Goal: Task Accomplishment & Management: Manage account settings

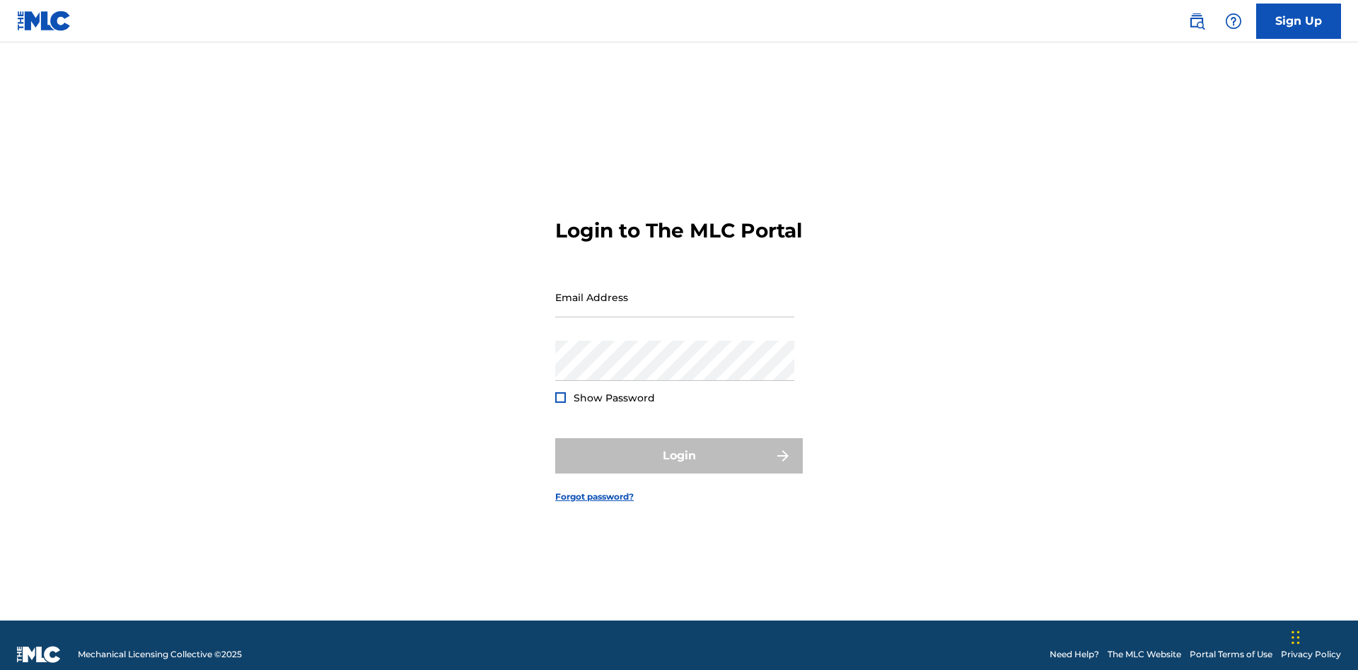
scroll to position [18, 0]
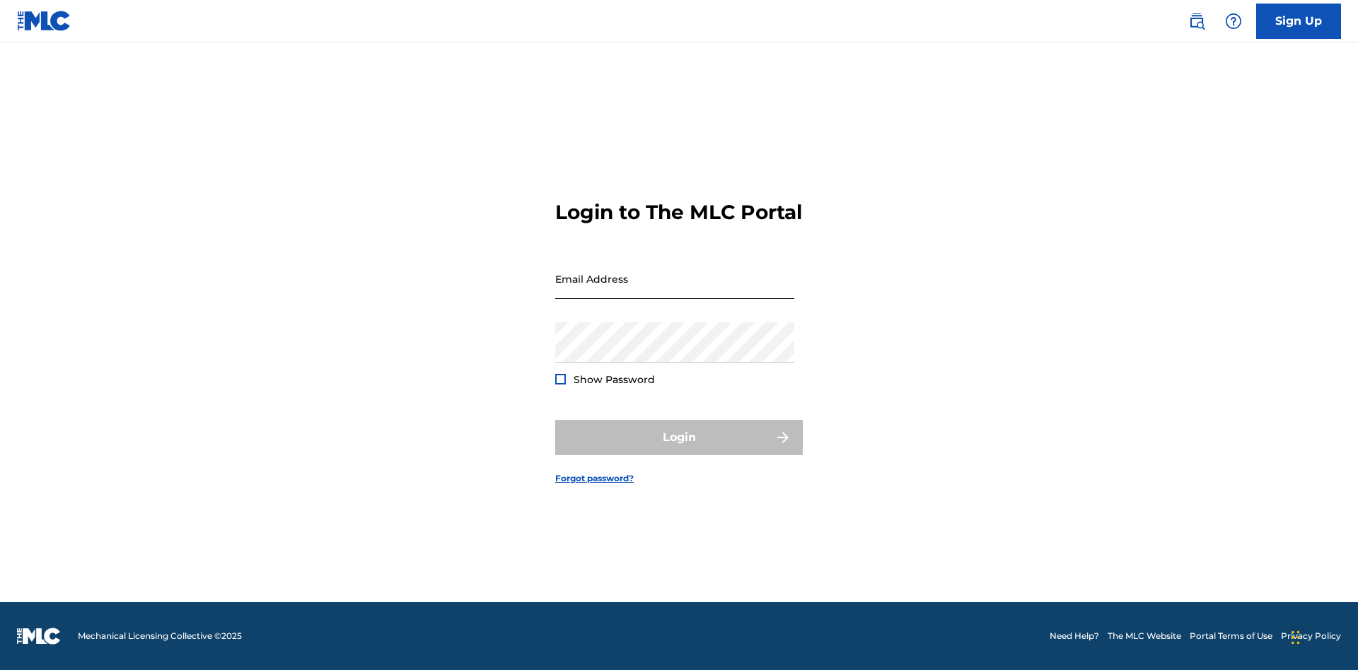
click at [675, 291] on input "Email Address" at bounding box center [674, 279] width 239 height 40
type input "[PERSON_NAME][EMAIL_ADDRESS][PERSON_NAME][DOMAIN_NAME]"
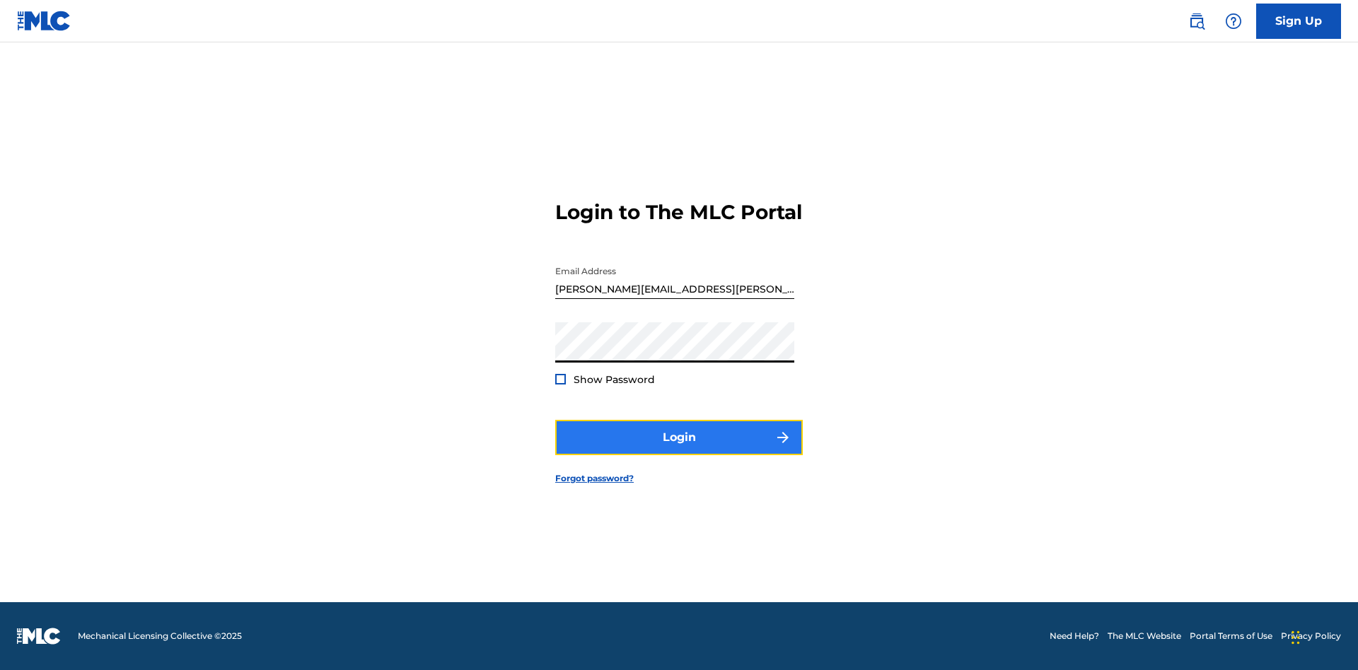
click at [679, 450] on button "Login" at bounding box center [679, 437] width 248 height 35
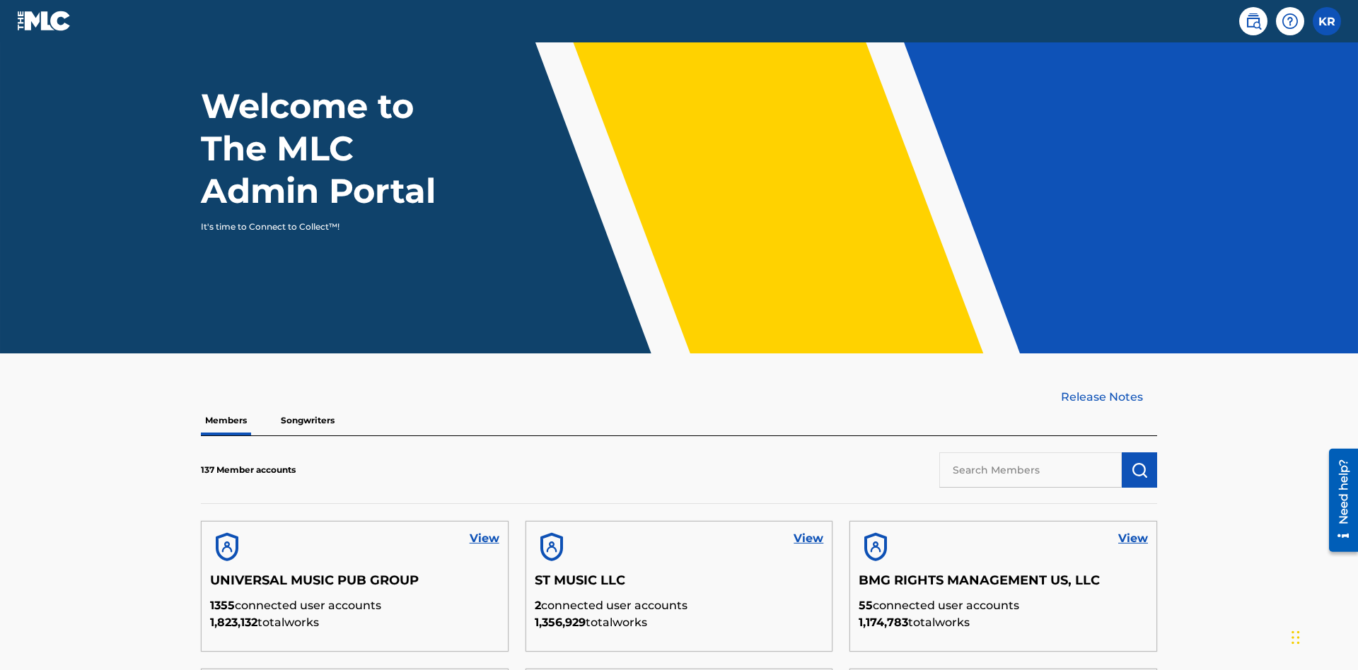
scroll to position [428, 0]
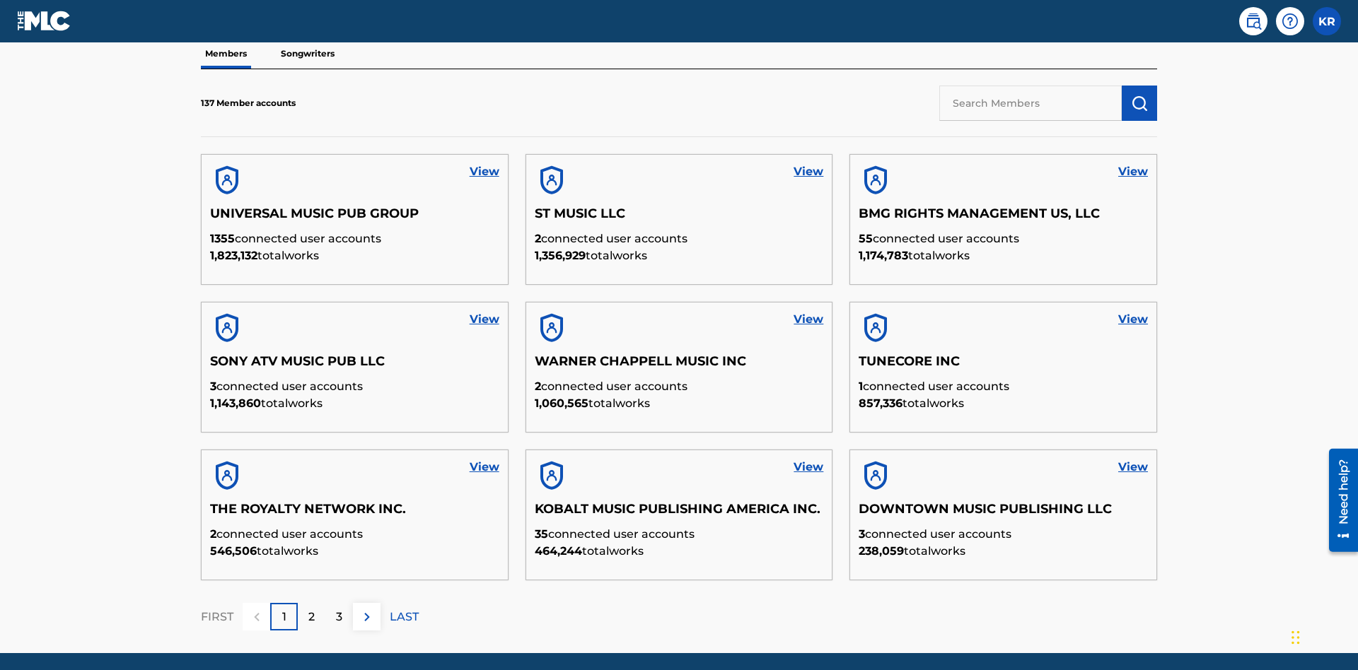
click at [1030, 103] on input "text" at bounding box center [1030, 103] width 182 height 35
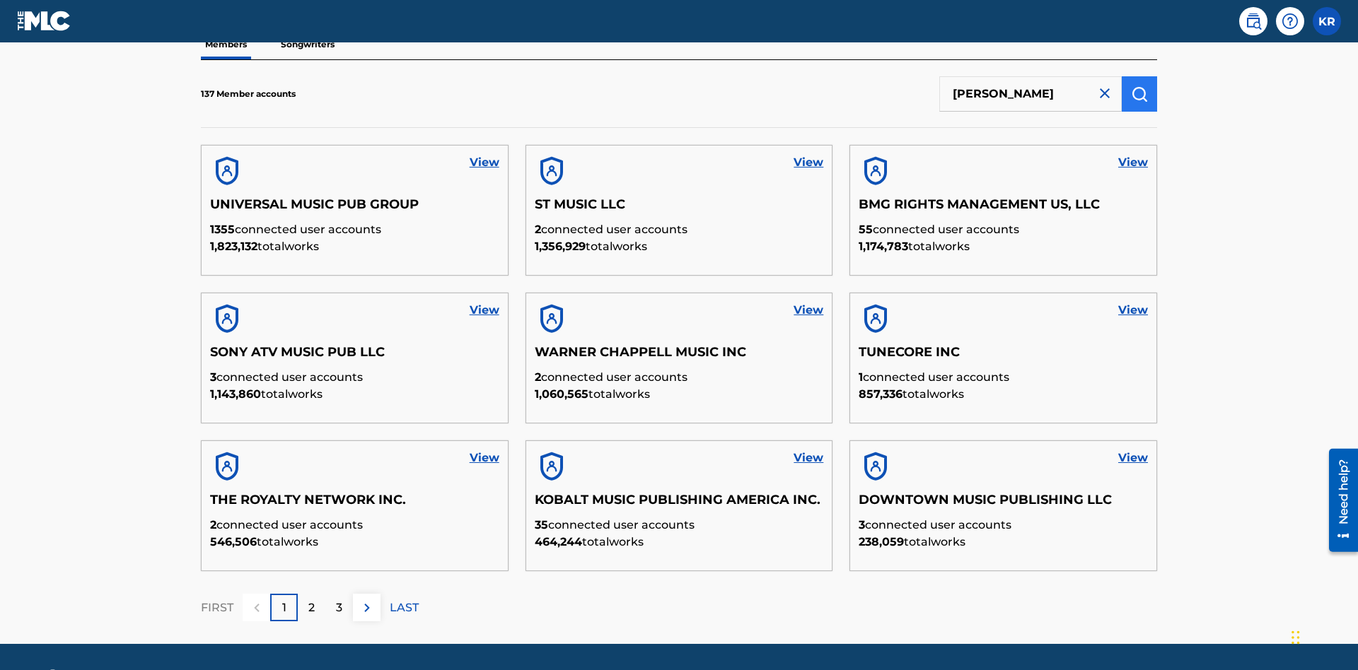
type input "[PERSON_NAME]"
click at [1139, 93] on img "submit" at bounding box center [1139, 94] width 17 height 17
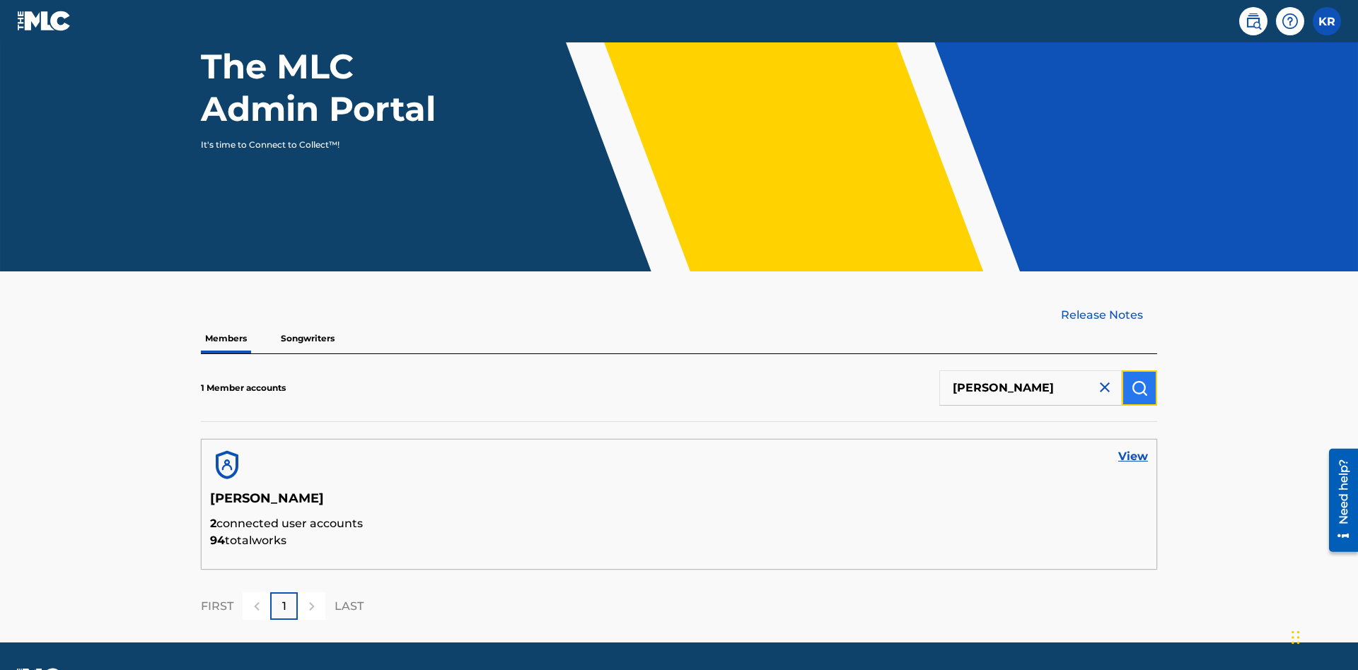
scroll to position [183, 0]
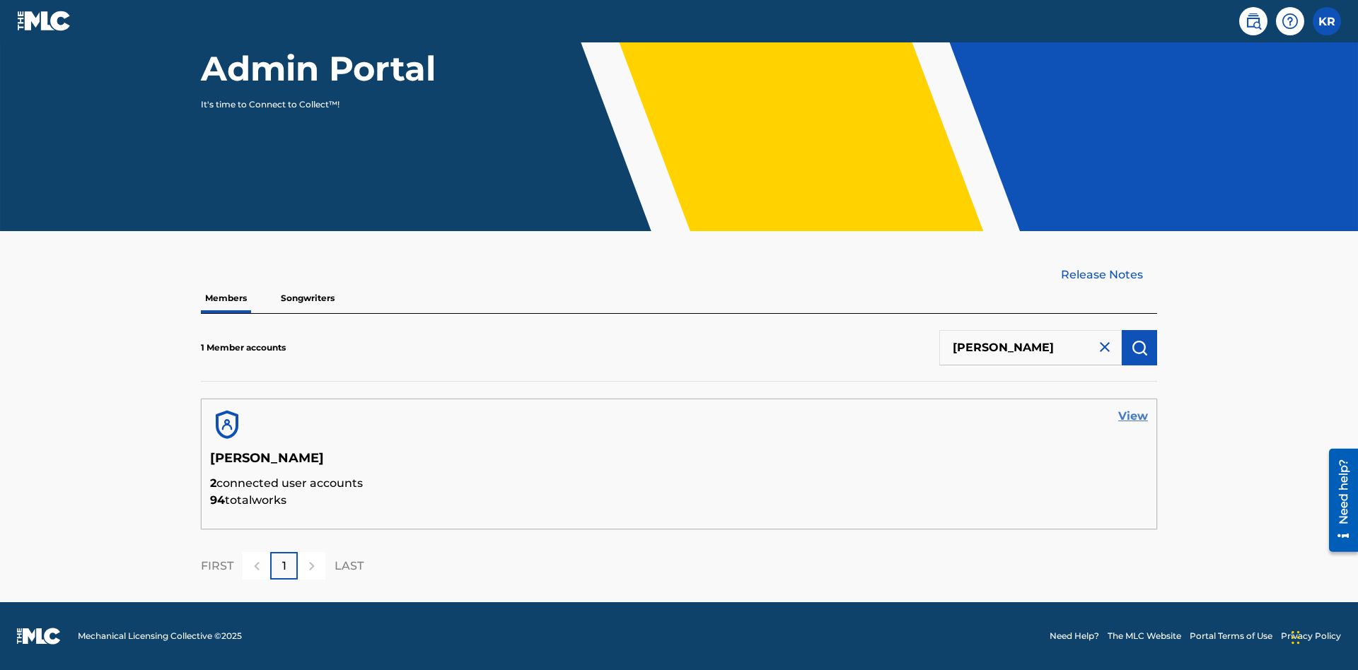
click at [1133, 417] on link "View" at bounding box center [1133, 416] width 30 height 17
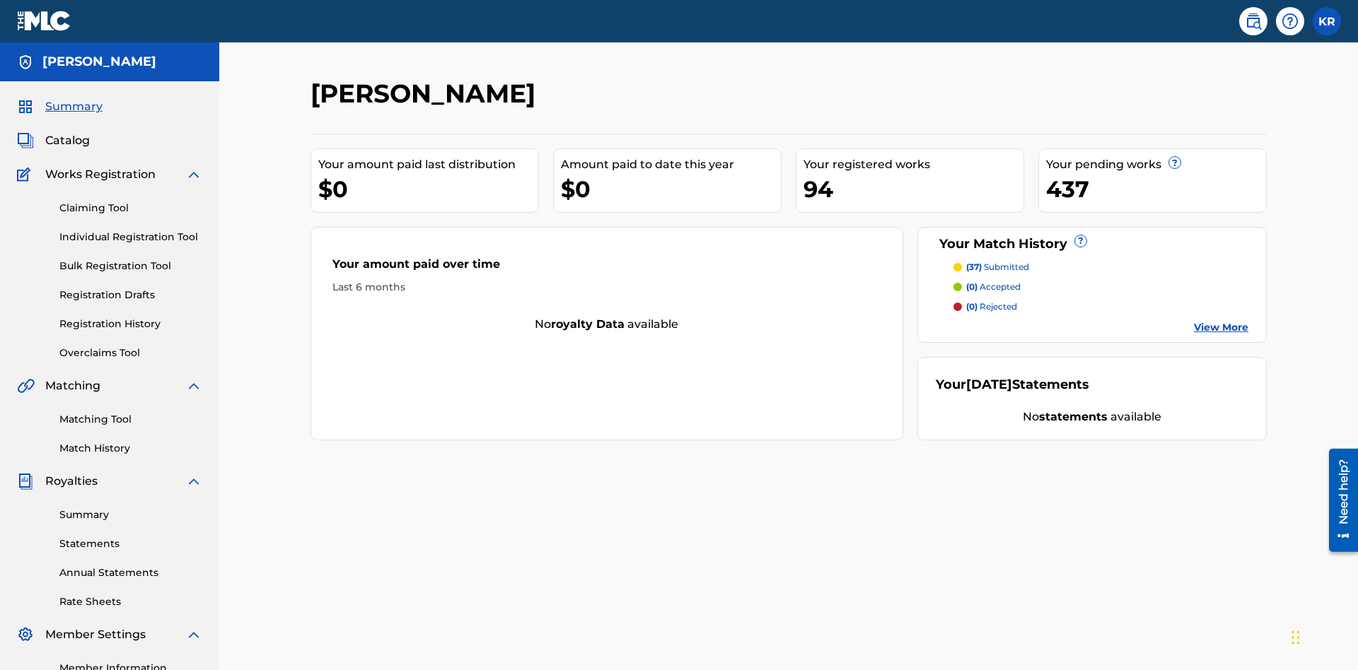
scroll to position [178, 0]
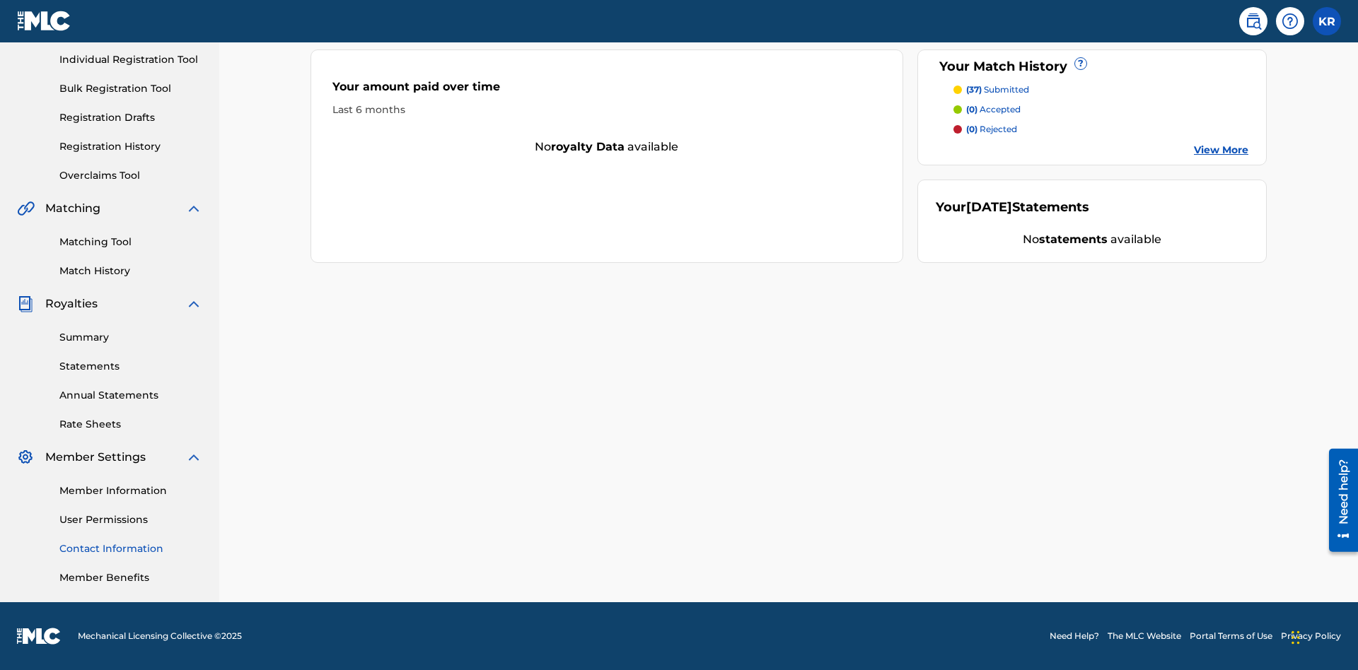
click at [131, 549] on link "Contact Information" at bounding box center [130, 549] width 143 height 15
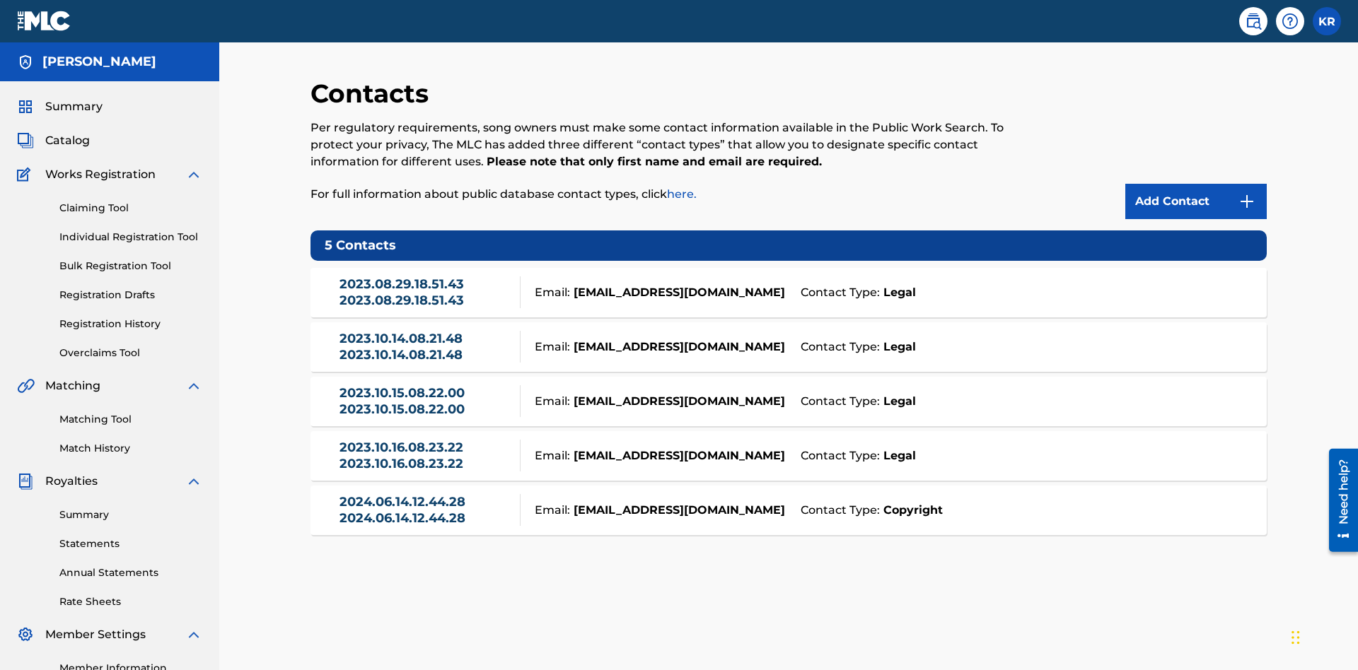
scroll to position [108, 0]
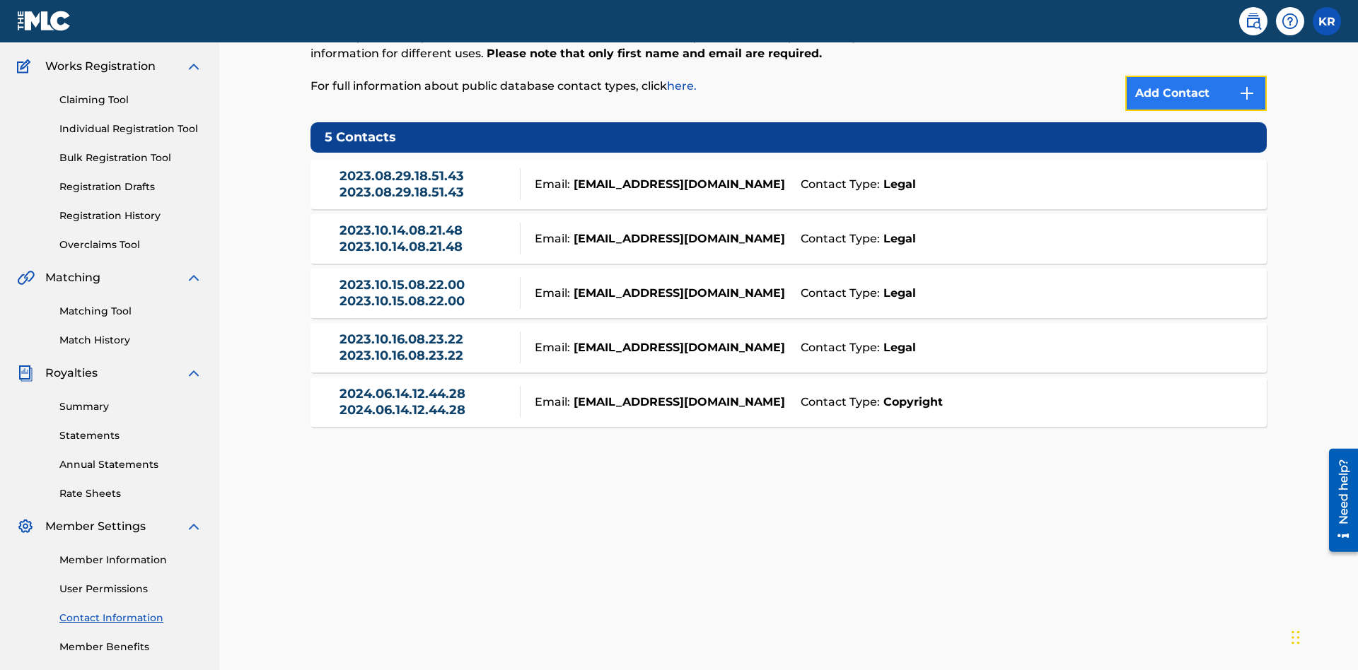
click at [1247, 93] on img at bounding box center [1246, 93] width 17 height 17
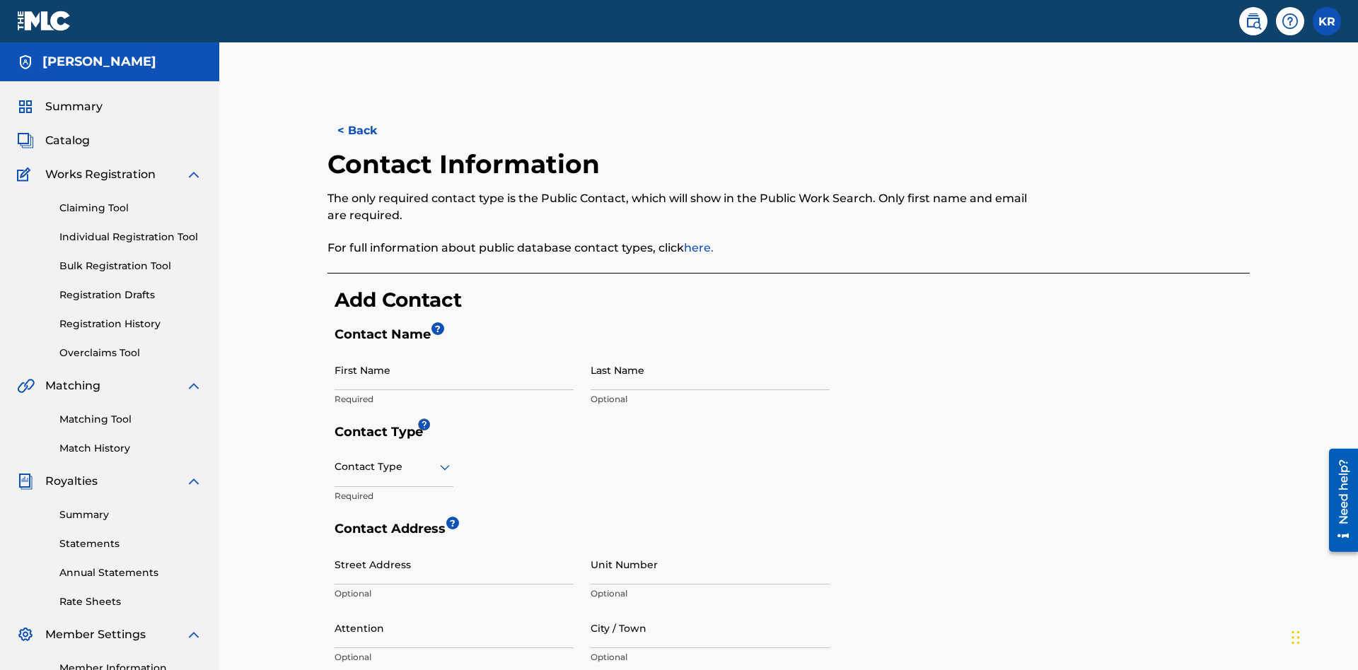
scroll to position [264, 0]
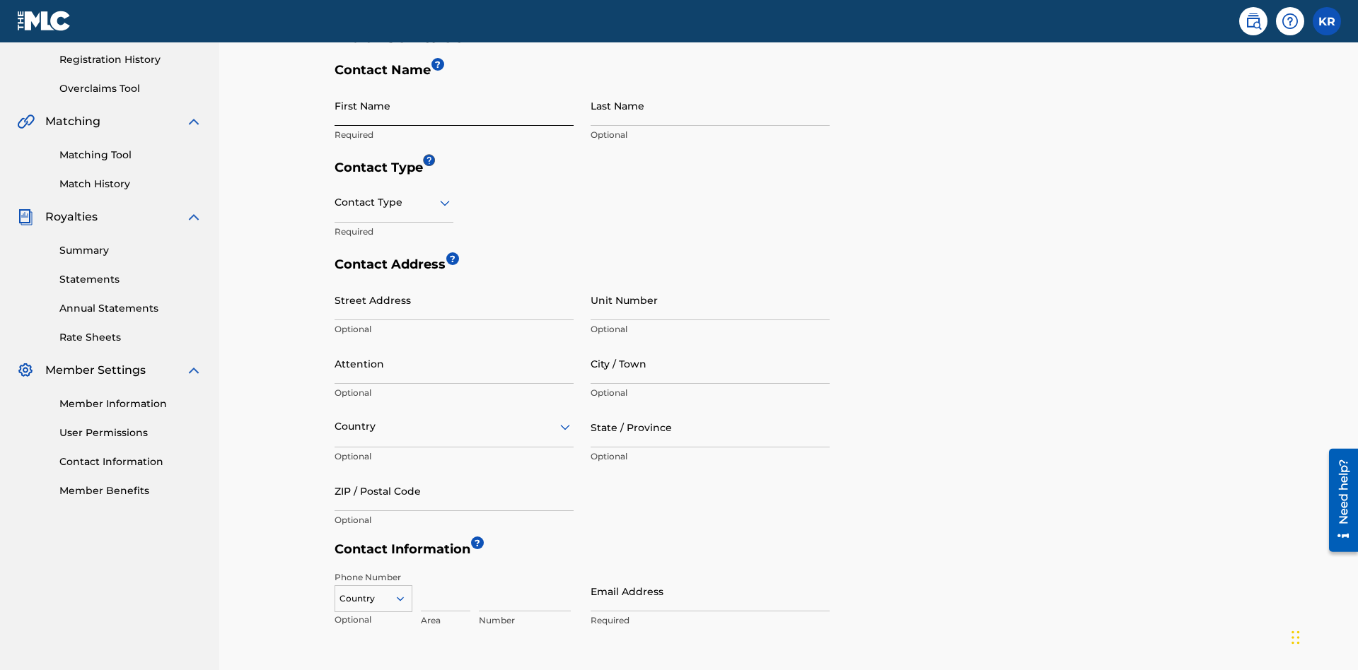
click at [454, 105] on input "First Name" at bounding box center [454, 106] width 239 height 40
type input "2025.09.22.04.23.59"
click at [710, 105] on input "Last Name" at bounding box center [710, 106] width 239 height 40
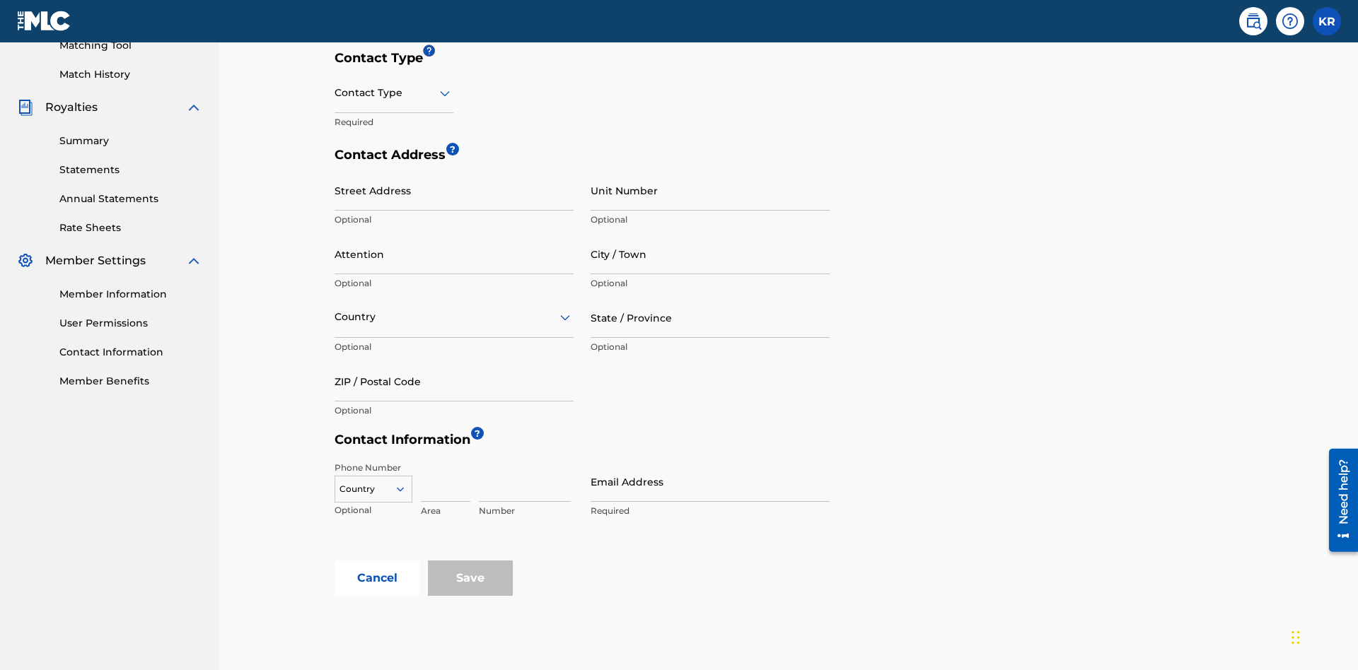
type input "2025.09.22.04.23.59"
click at [335, 93] on input "text" at bounding box center [336, 93] width 3 height 15
click at [394, 192] on div "Legal" at bounding box center [393, 193] width 117 height 32
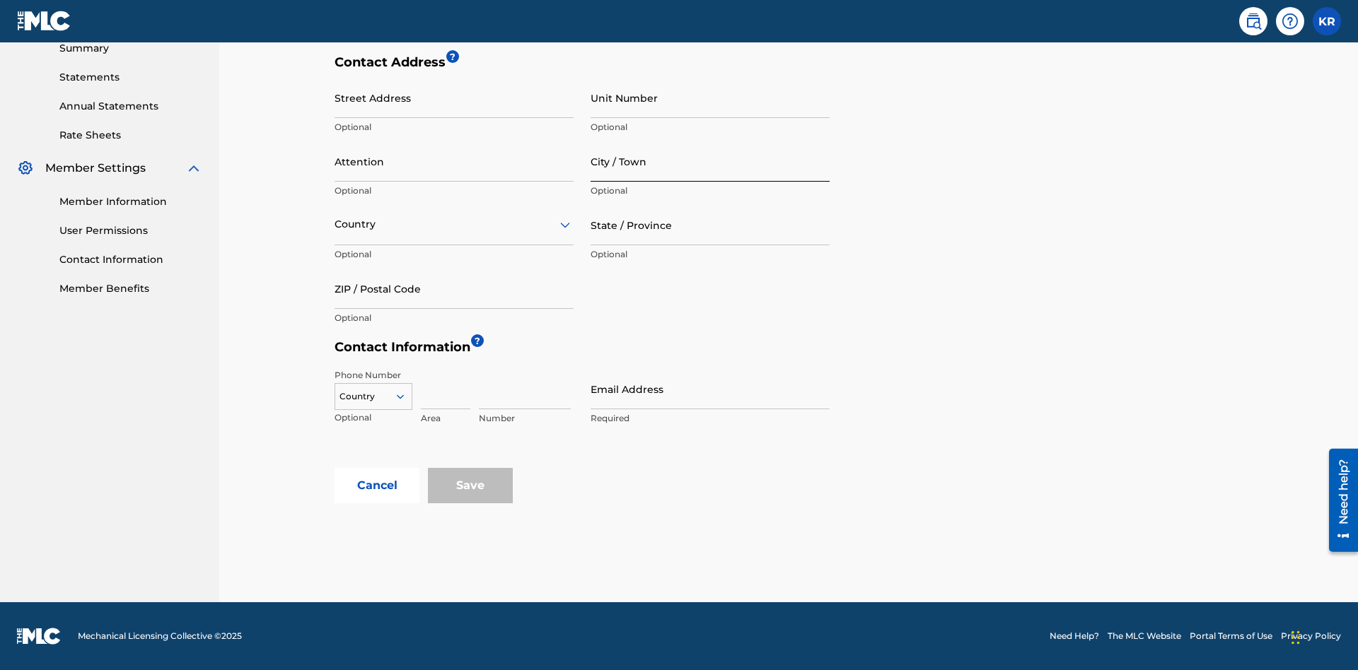
click at [710, 161] on input "City / Town" at bounding box center [710, 161] width 239 height 40
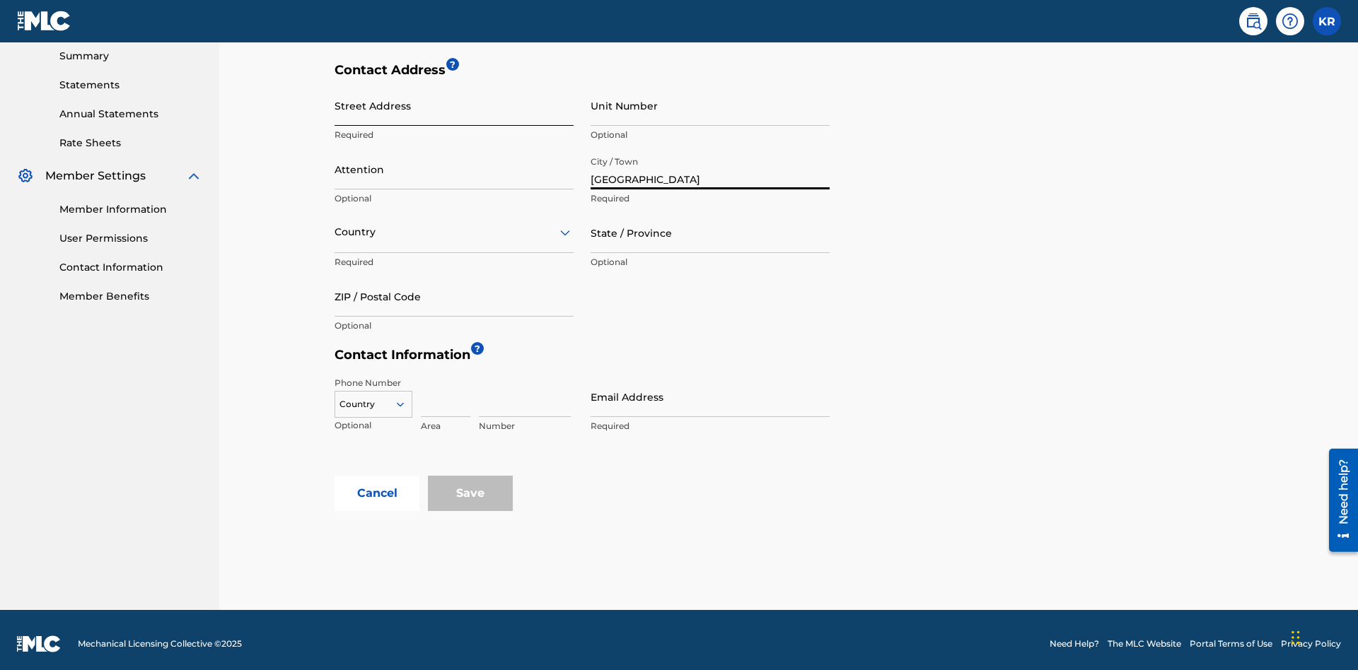
type input "Vancouver"
click at [454, 105] on input "Street Address" at bounding box center [454, 106] width 239 height 40
type input "123 Main Street"
click at [710, 105] on input "Unit Number" at bounding box center [710, 106] width 239 height 40
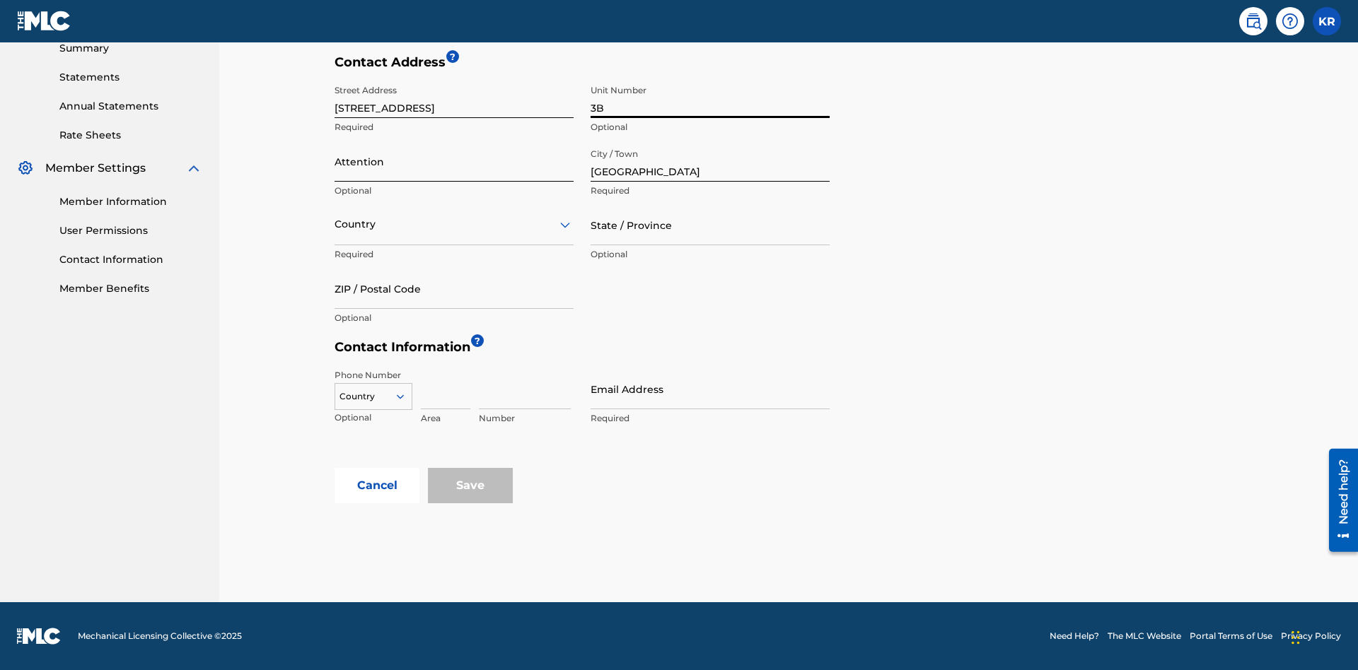
type input "3B"
click at [454, 161] on input "Attention" at bounding box center [454, 161] width 239 height 40
type input "Jim Jones"
click at [335, 224] on input "text" at bounding box center [336, 224] width 3 height 15
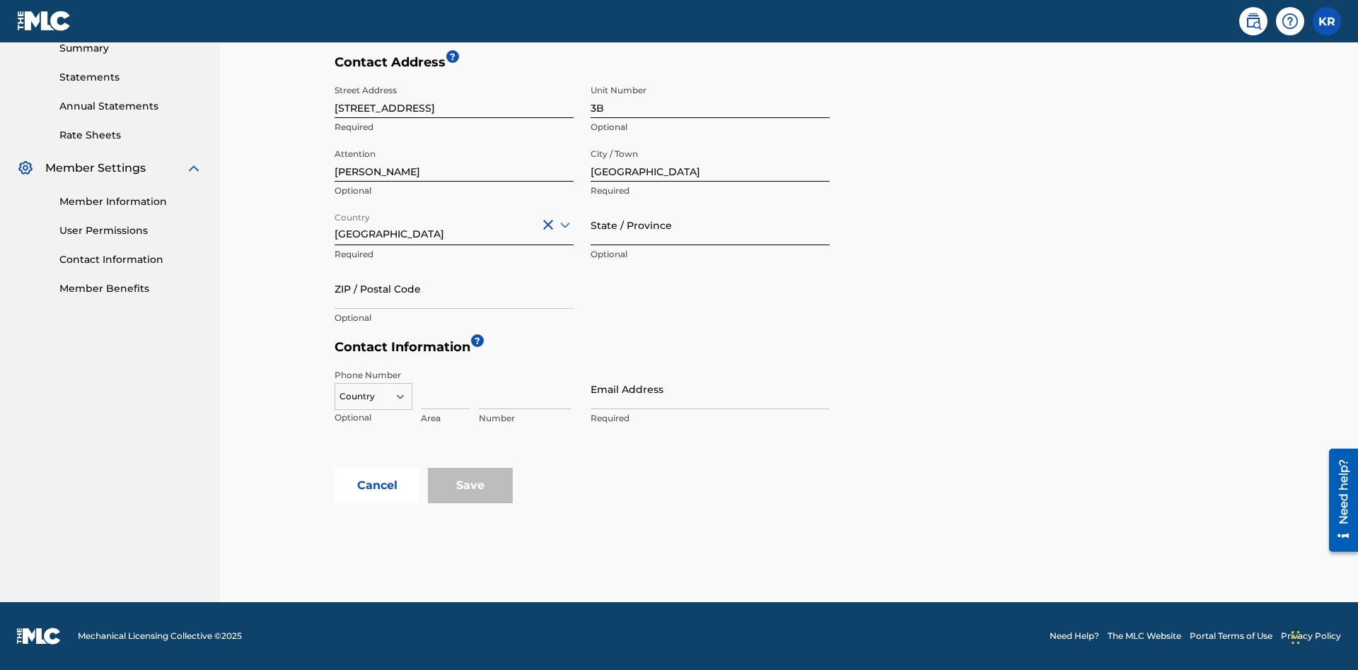
click at [710, 225] on input "State / Province" at bounding box center [710, 225] width 239 height 40
type input "Varna"
click at [454, 289] on input "ZIP / Postal Code" at bounding box center [454, 289] width 239 height 40
type input "V5X 2Z9"
click at [406, 397] on icon at bounding box center [400, 396] width 13 height 13
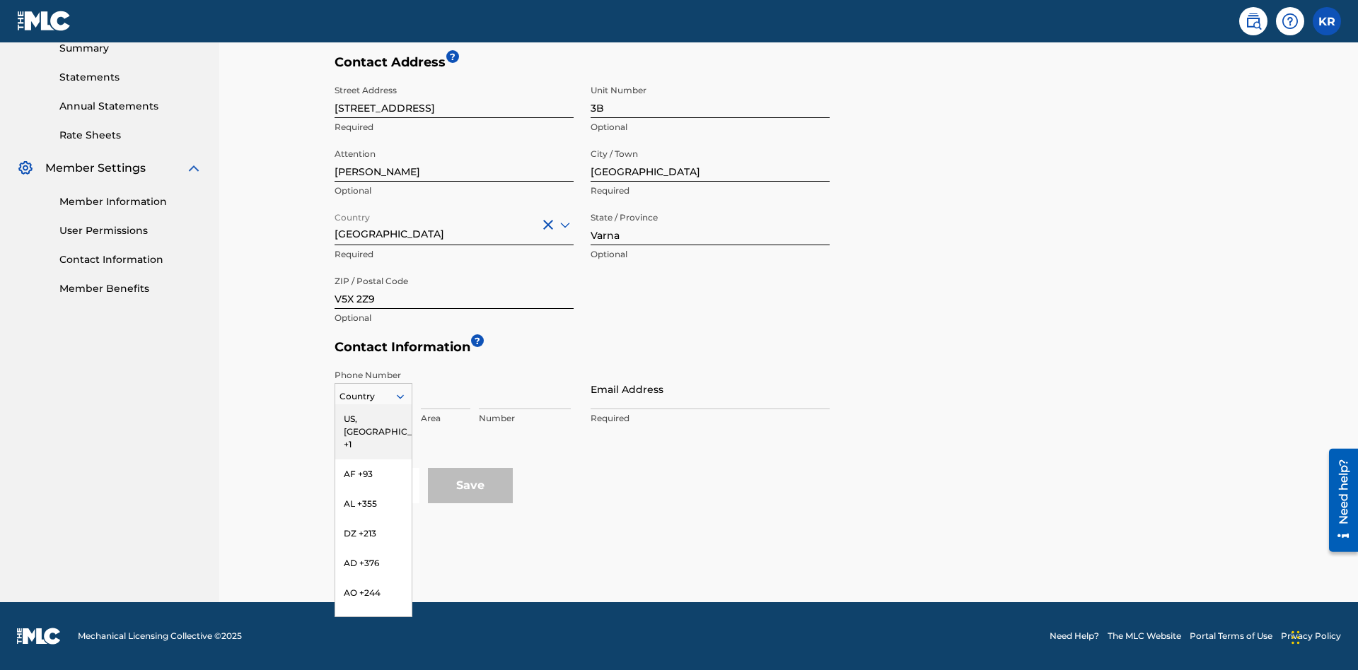
click at [373, 419] on div "US, CA +1" at bounding box center [373, 432] width 76 height 55
click at [446, 389] on input at bounding box center [446, 389] width 50 height 40
type input "202"
click at [525, 389] on input at bounding box center [525, 389] width 92 height 40
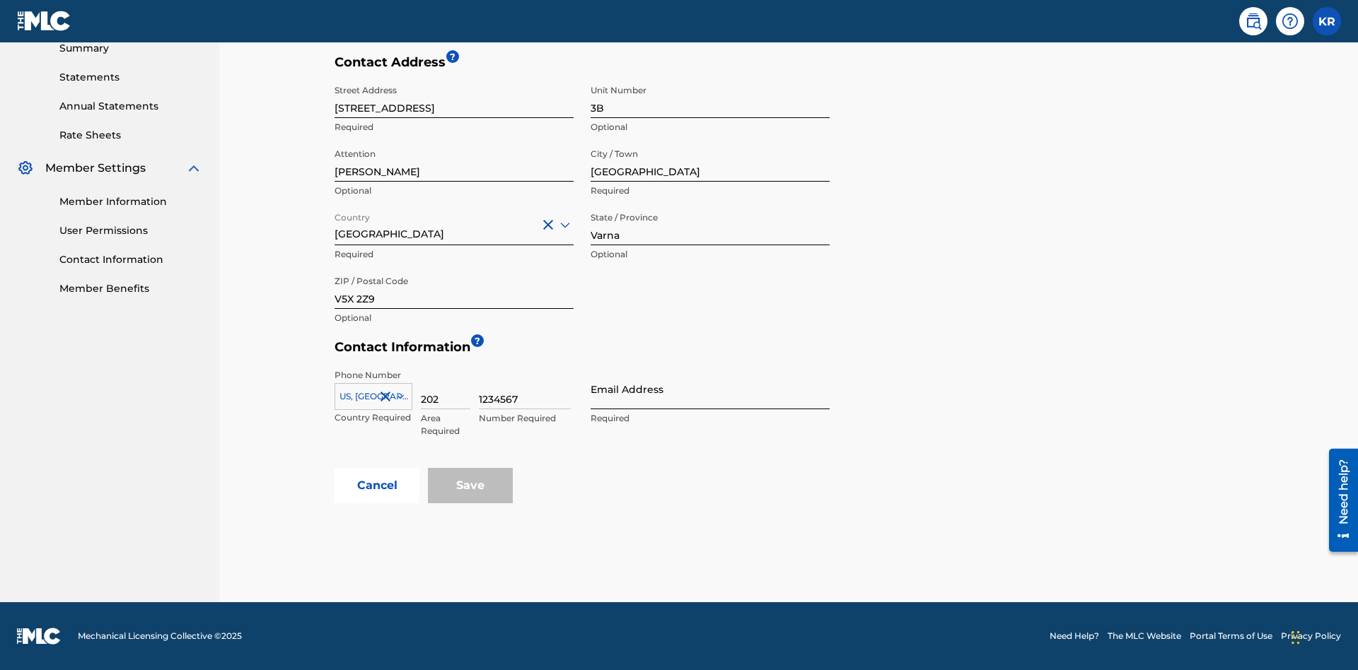
type input "1234567"
click at [710, 389] on input "Email Address" at bounding box center [710, 389] width 239 height 40
type input "tester@email.com"
click at [377, 486] on button "Cancel" at bounding box center [377, 485] width 85 height 35
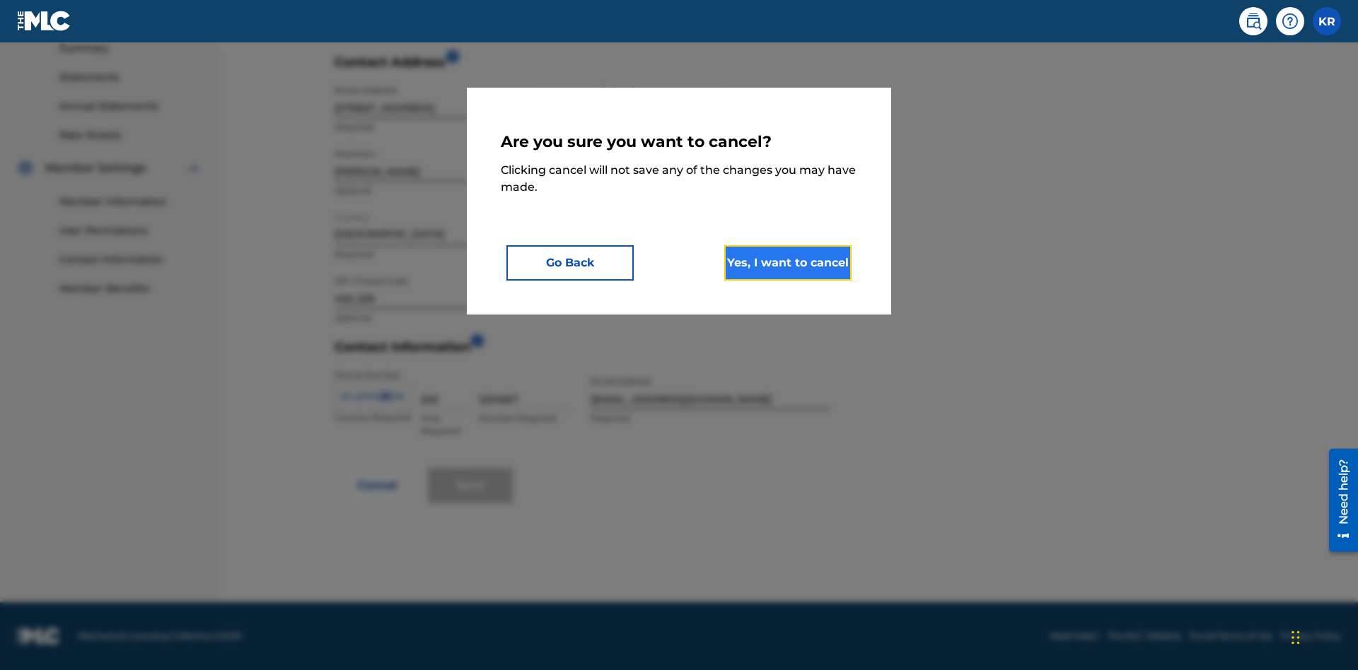
click at [788, 262] on button "Yes, I want to cancel" at bounding box center [787, 262] width 127 height 35
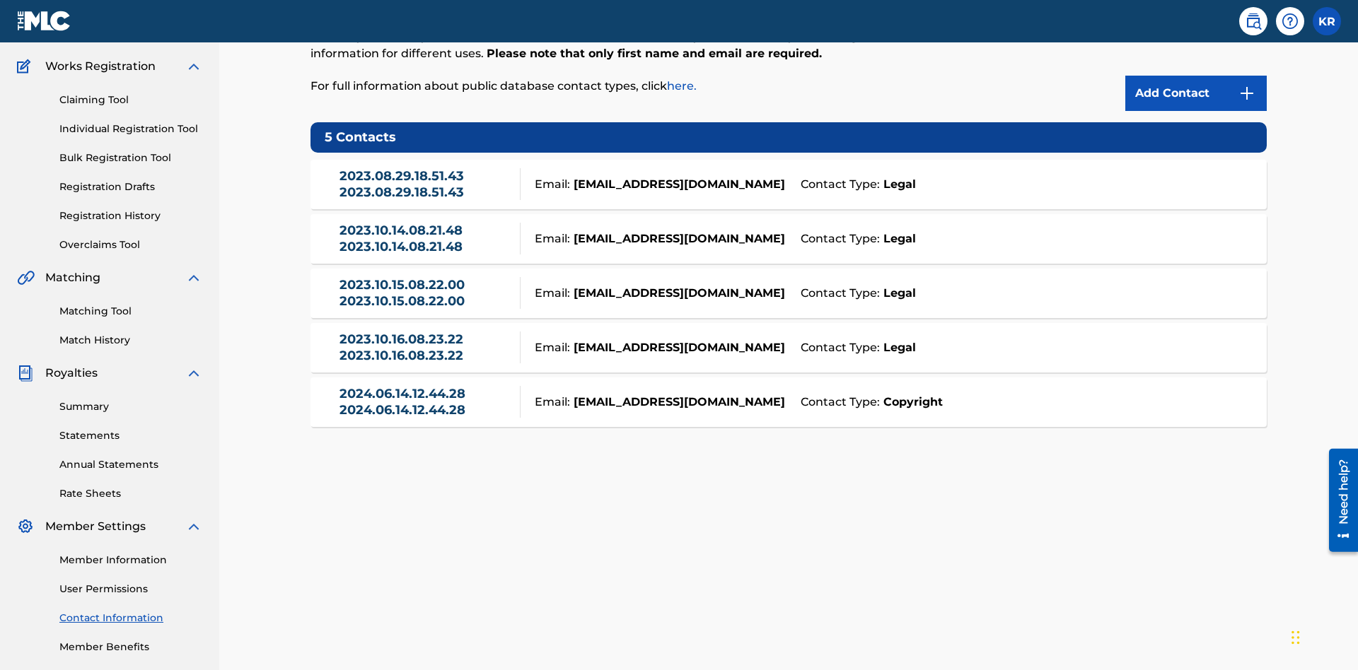
scroll to position [178, 0]
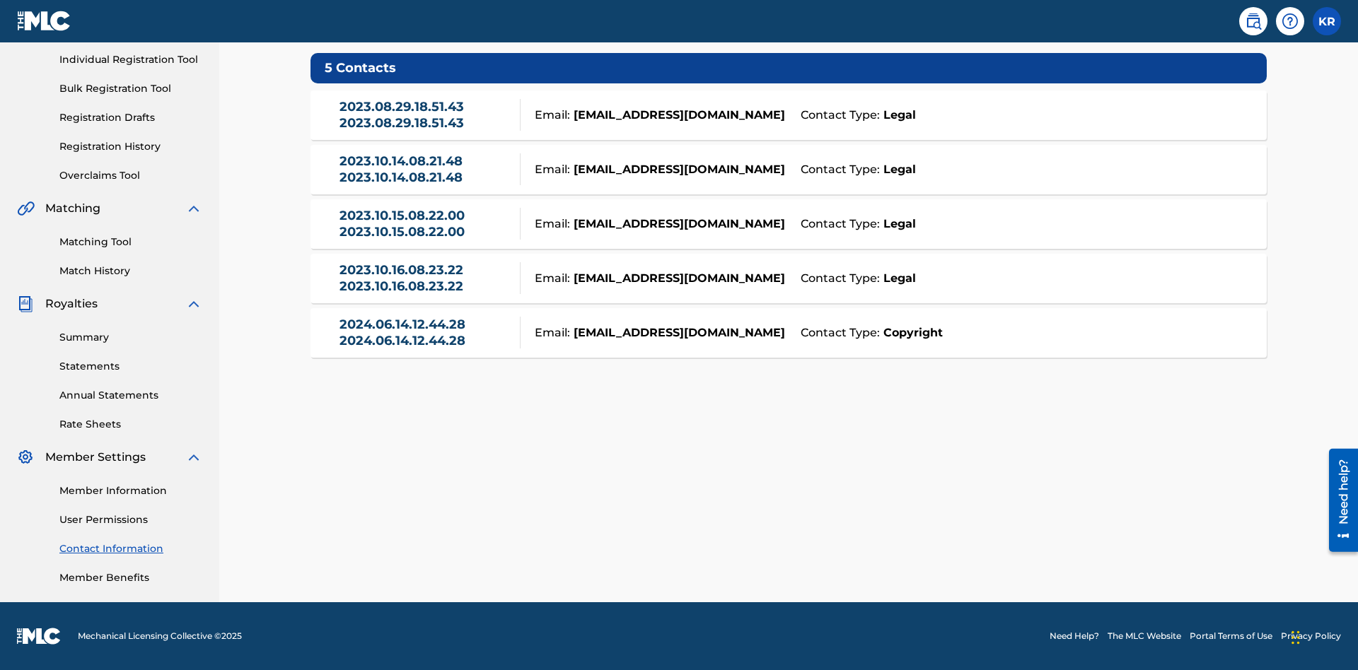
click at [789, 115] on div "Email: tester@email.com" at bounding box center [657, 115] width 272 height 17
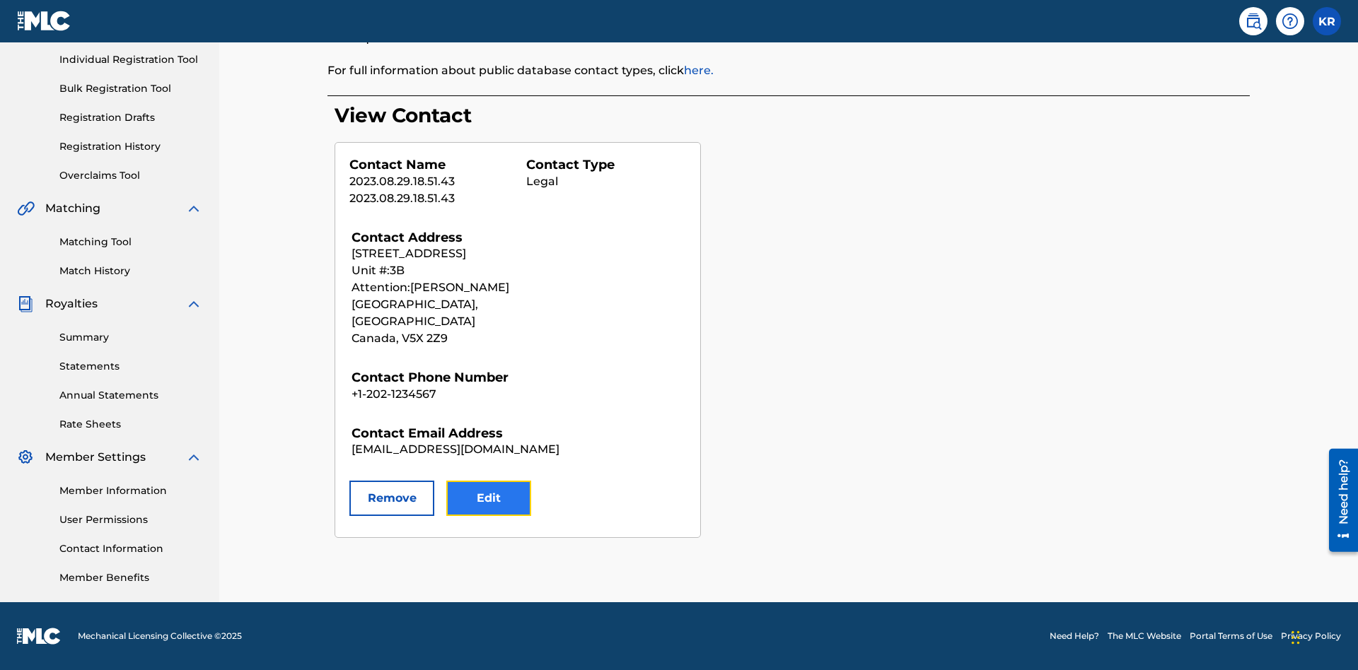
click at [489, 482] on button "Edit" at bounding box center [488, 498] width 85 height 35
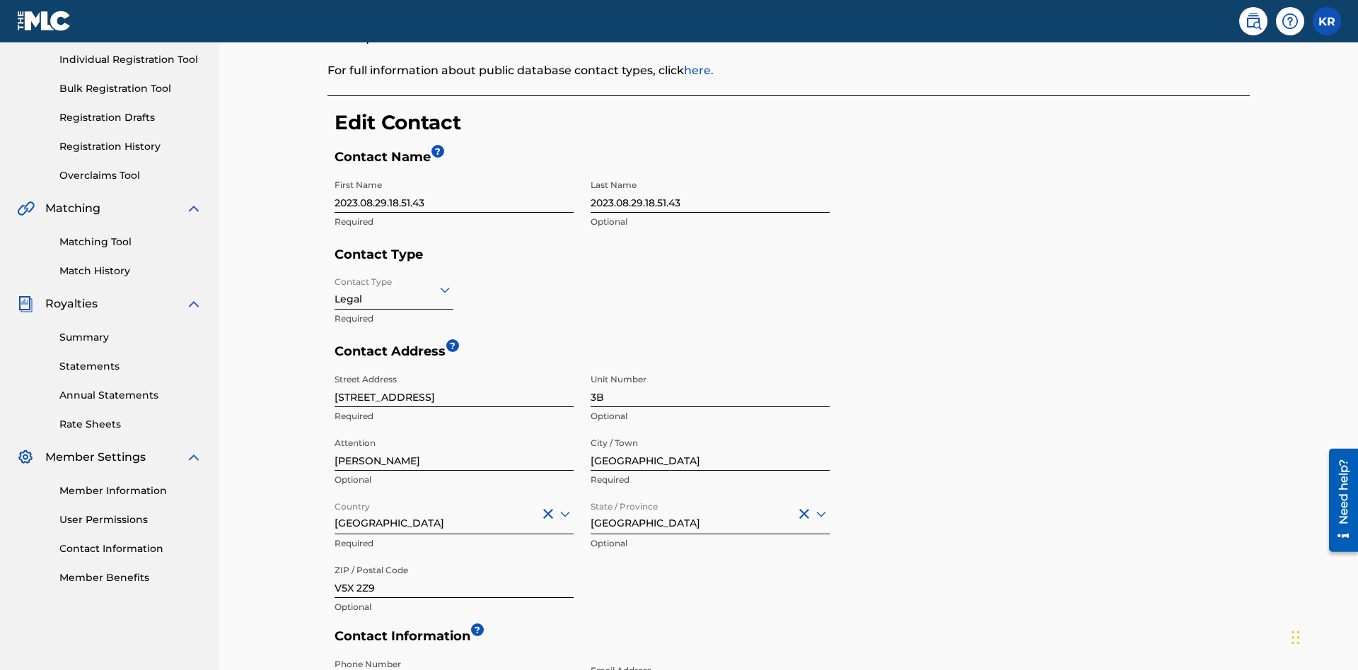
scroll to position [264, 0]
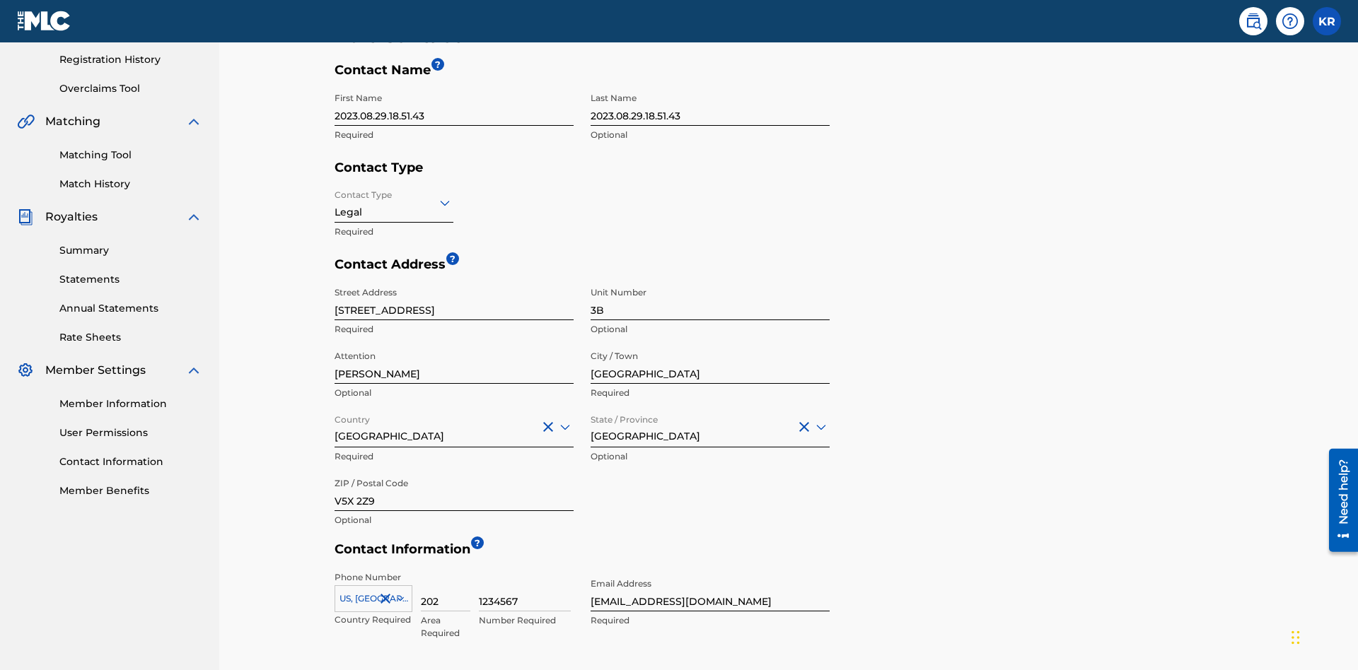
click at [454, 105] on input "2023.08.29.18.51.43" at bounding box center [454, 106] width 239 height 40
type input "2025.09.22.04.25.15"
click at [710, 105] on input "2023.08.29.18.51.43" at bounding box center [710, 106] width 239 height 40
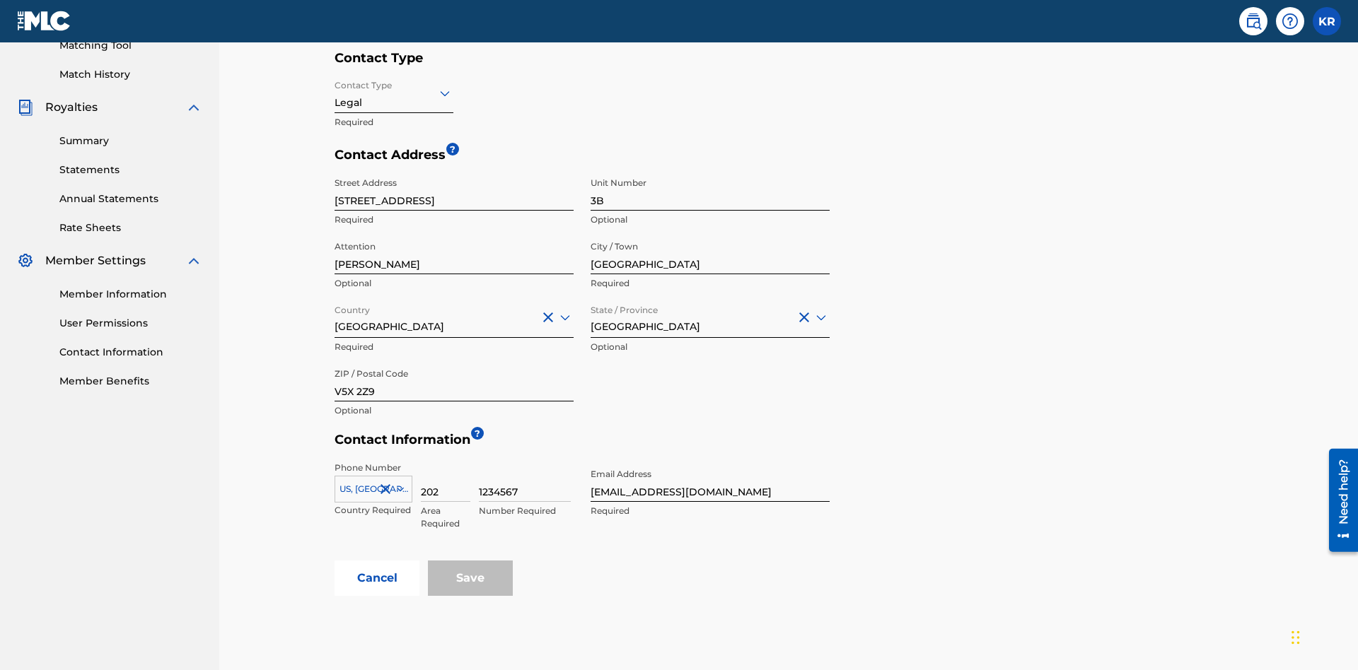
type input "2025.09.22.04.25.15"
click at [335, 93] on input "Contact Type" at bounding box center [336, 93] width 3 height 15
click at [394, 192] on div "Legal" at bounding box center [393, 193] width 117 height 32
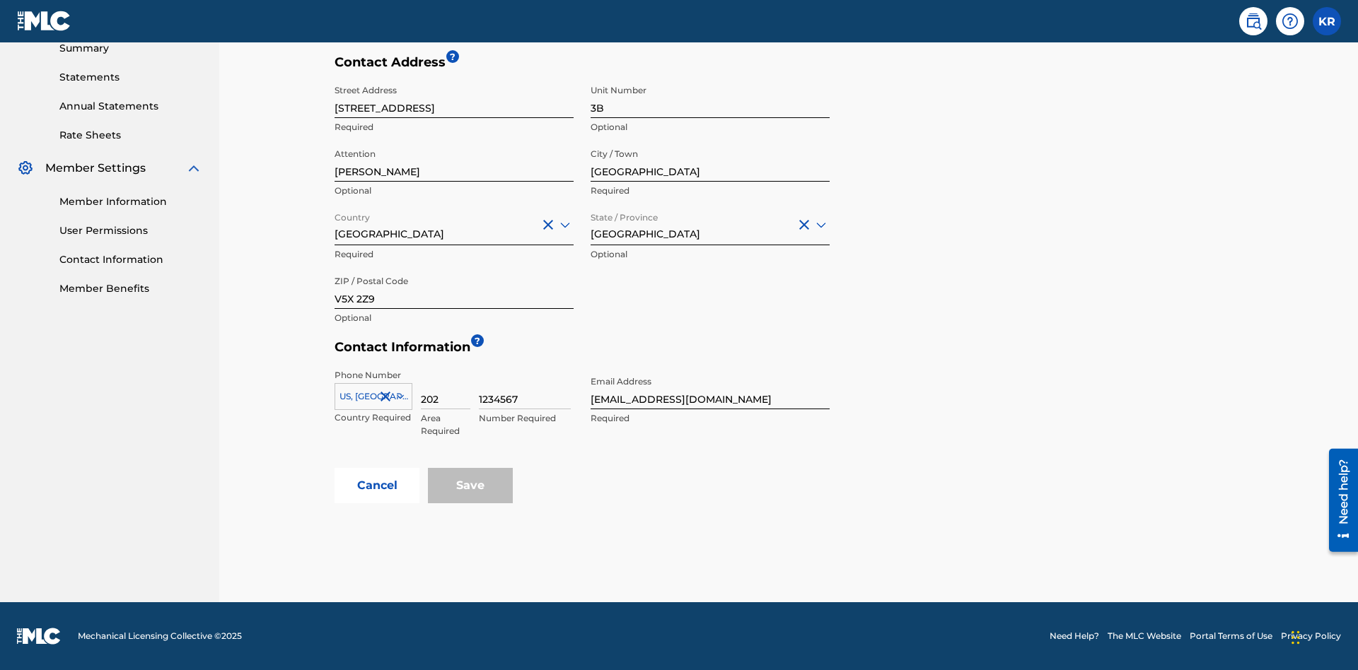
click at [710, 161] on input "Vancouver" at bounding box center [710, 161] width 239 height 40
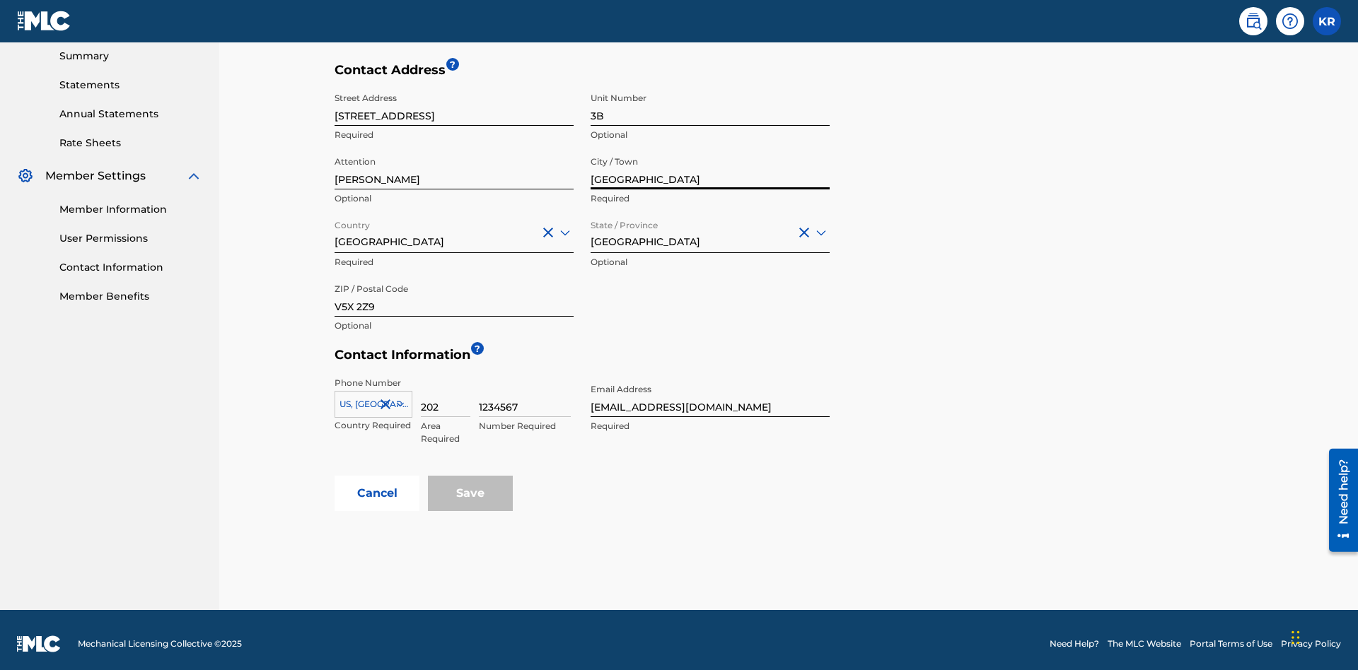
type input "North Sydney"
click at [454, 105] on input "123 Main Street" at bounding box center [454, 106] width 239 height 40
type input "900 Second Avenue"
click at [710, 105] on input "3B" at bounding box center [710, 106] width 239 height 40
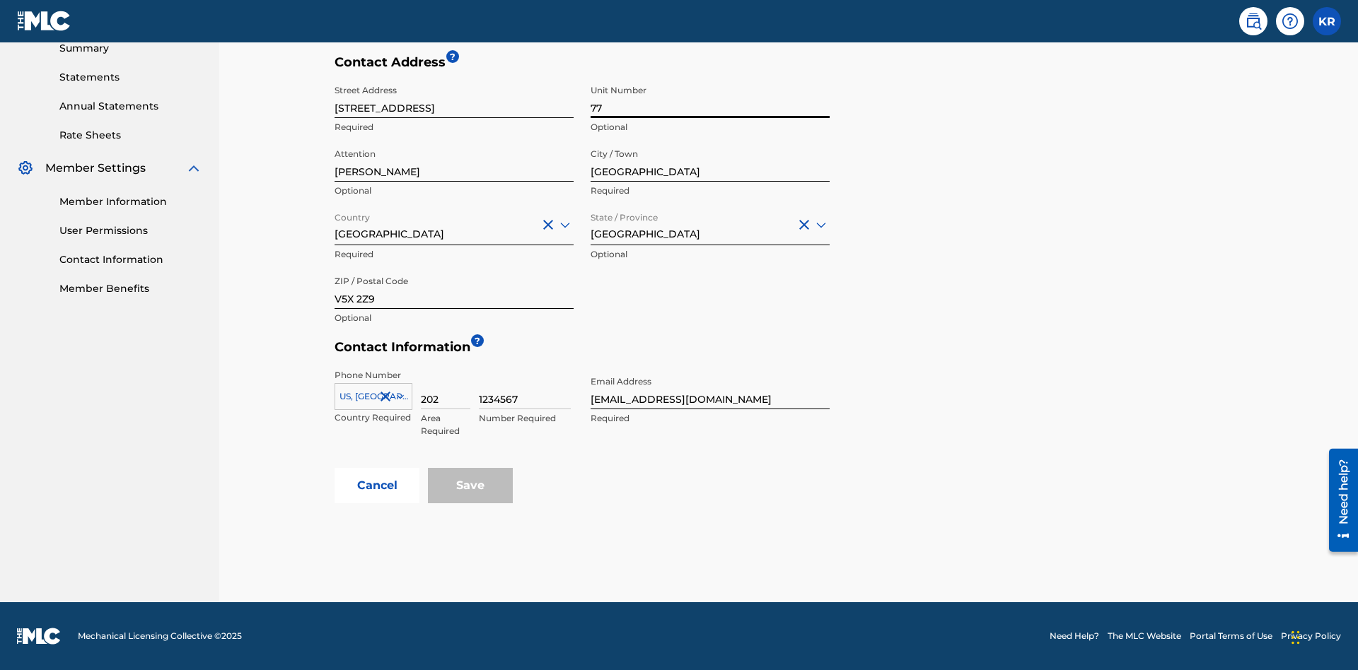
type input "77"
click at [454, 161] on input "Jim Jones" at bounding box center [454, 161] width 239 height 40
type input "Kim Miller"
click at [335, 224] on input "Country" at bounding box center [336, 224] width 3 height 15
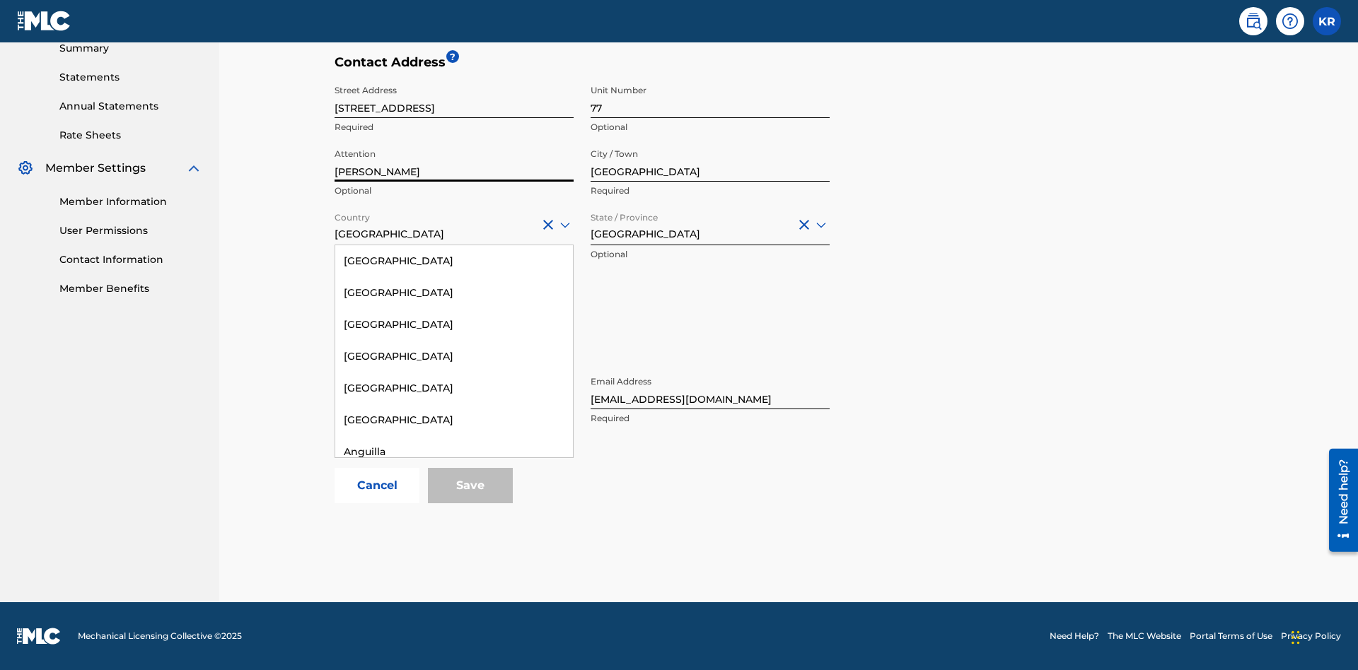
scroll to position [912, 0]
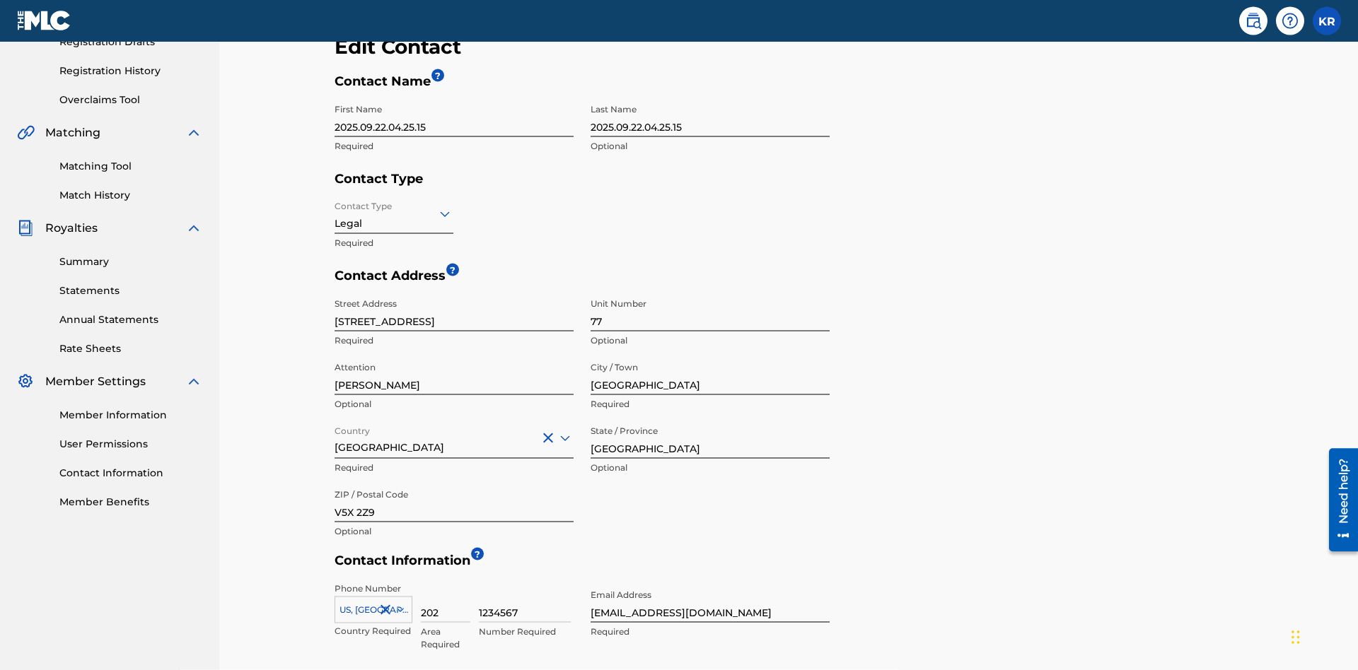
scroll to position [467, 0]
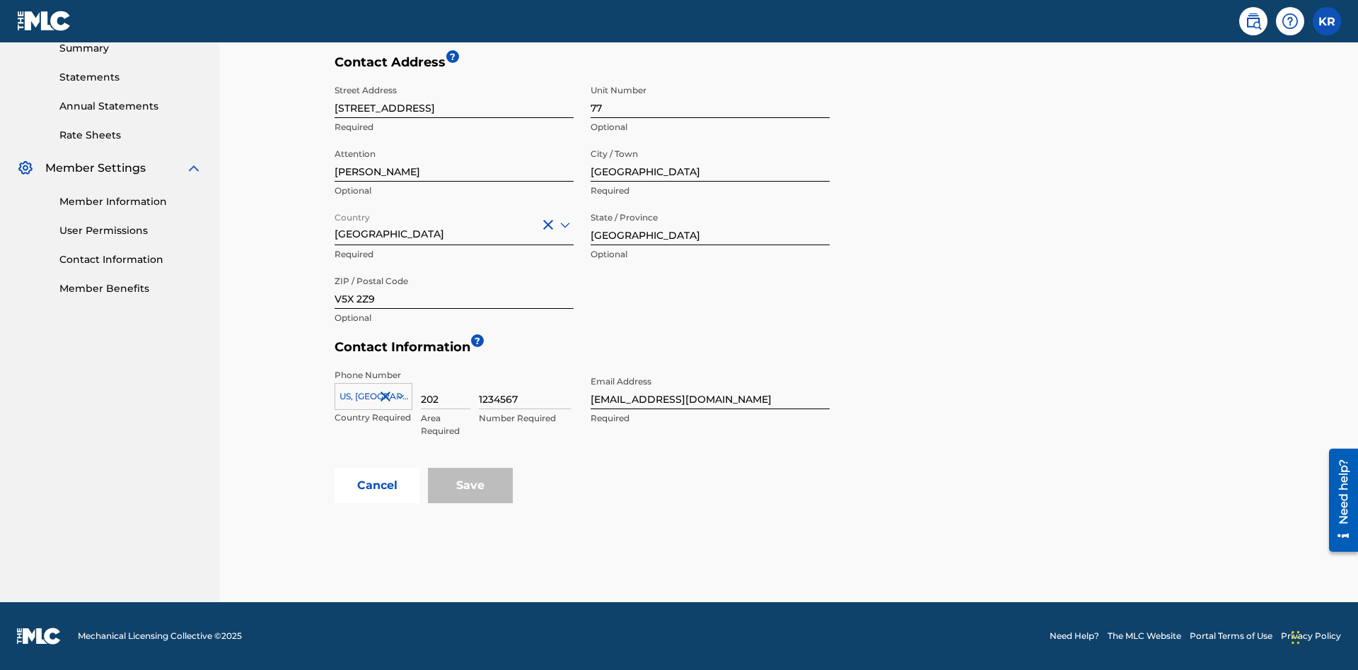
click at [710, 225] on input "British Columbia" at bounding box center [710, 225] width 239 height 40
type input "NSW"
click at [454, 289] on input "V5X 2Z9" at bounding box center [454, 289] width 239 height 40
type input "2060"
click at [397, 397] on icon at bounding box center [400, 397] width 7 height 4
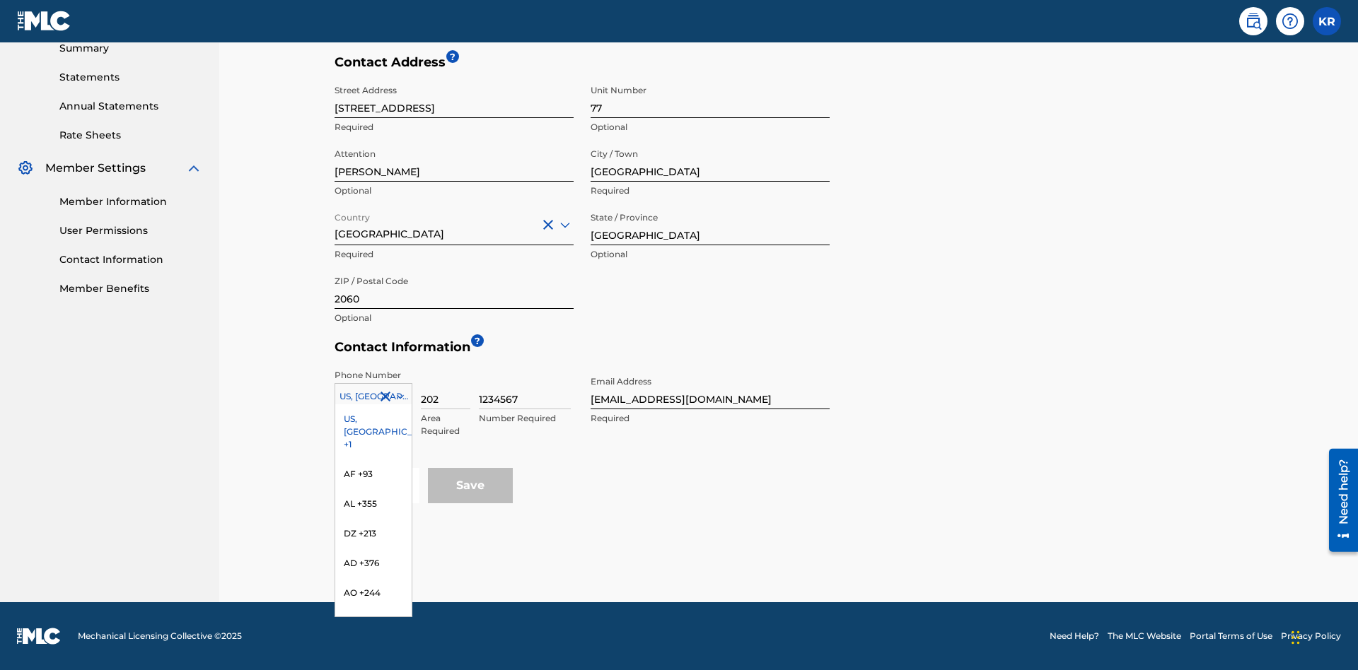
click at [446, 389] on input "202" at bounding box center [446, 389] width 50 height 40
type input "293"
click at [525, 389] on input "1234567" at bounding box center [525, 389] width 92 height 40
type input "9196900"
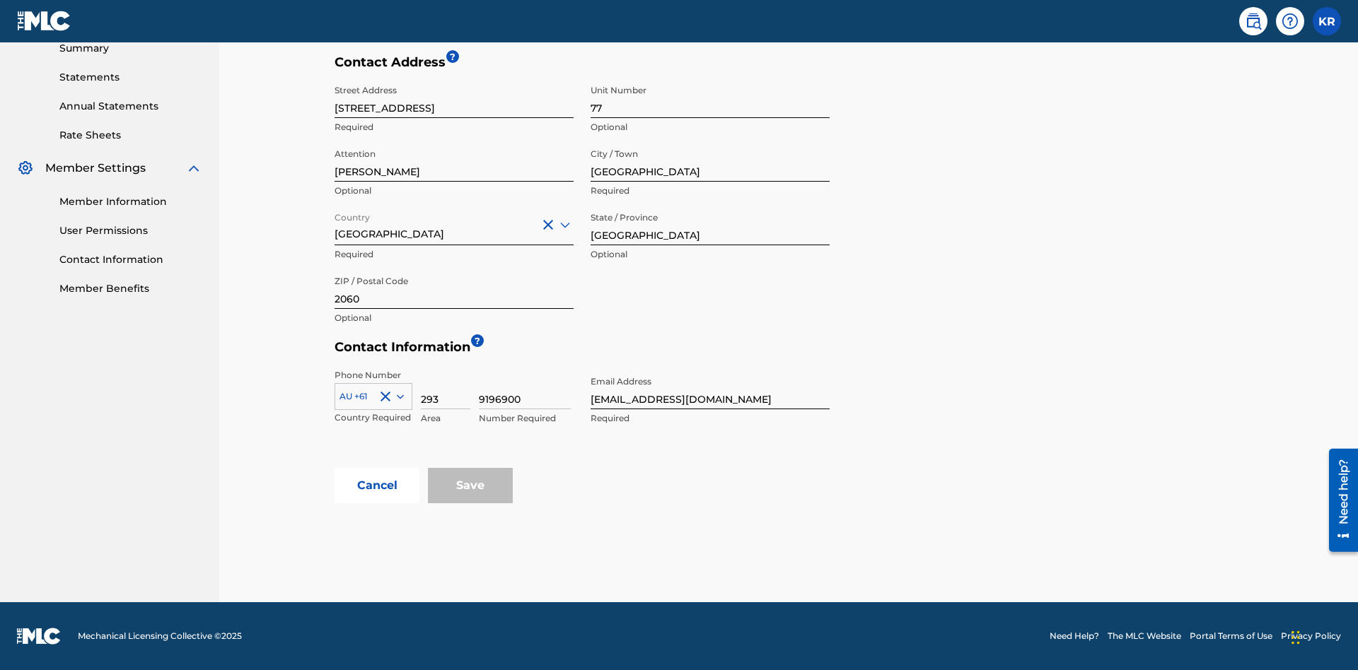
click at [710, 389] on input "tester@email.com" at bounding box center [710, 389] width 239 height 40
type input "itPro@email.com"
click at [377, 486] on button "Cancel" at bounding box center [377, 485] width 85 height 35
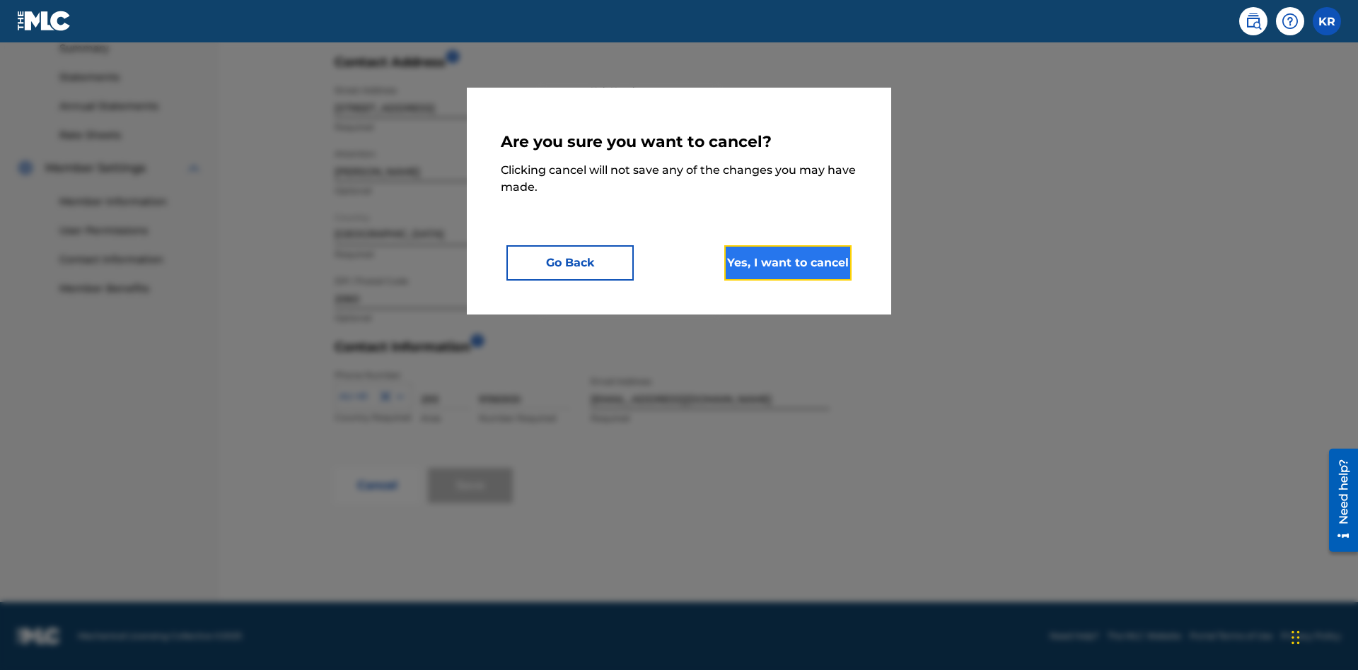
click at [788, 262] on button "Yes, I want to cancel" at bounding box center [787, 262] width 127 height 35
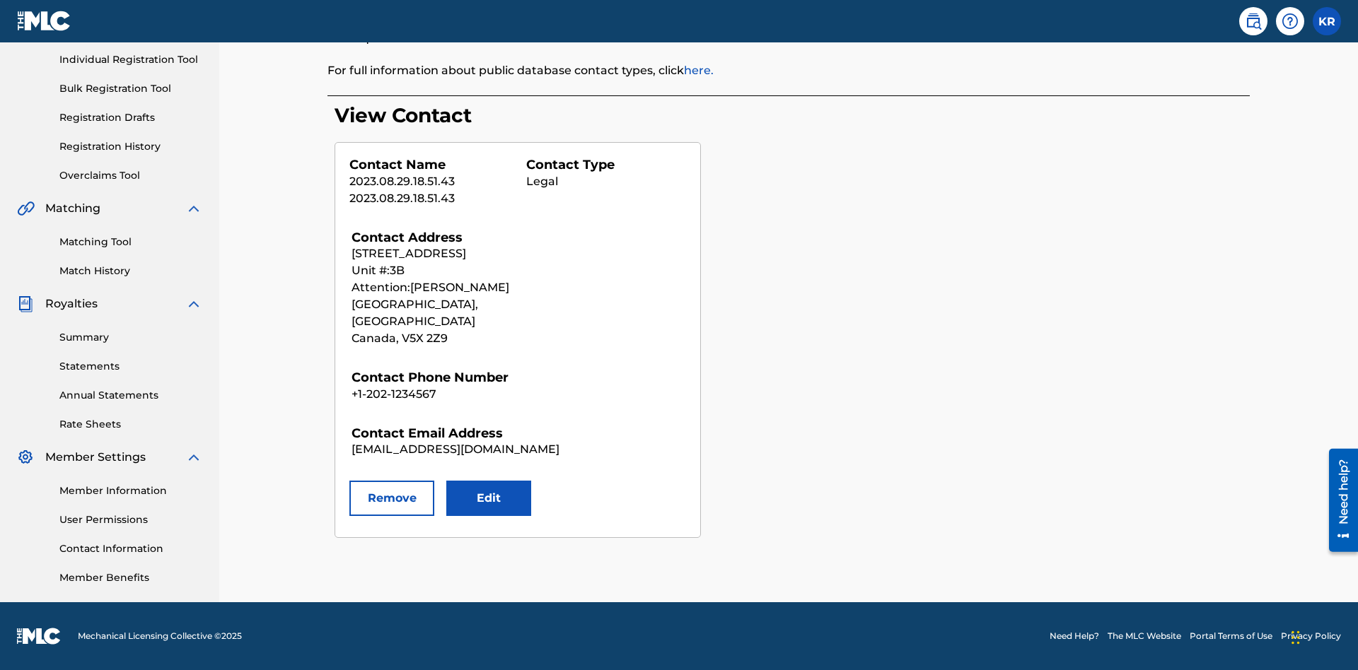
scroll to position [178, 0]
click at [392, 482] on button "Remove" at bounding box center [391, 498] width 85 height 35
